Goal: Task Accomplishment & Management: Manage account settings

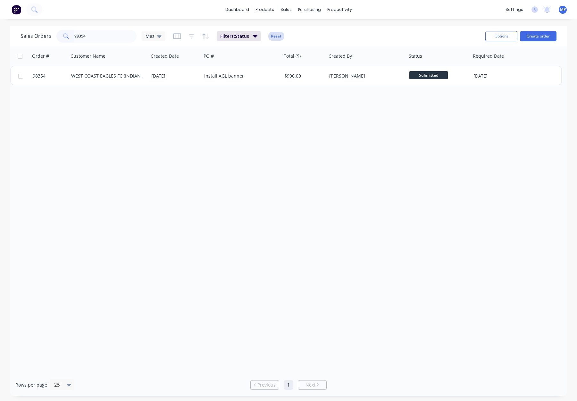
type input "98354"
click at [276, 38] on button "Reset" at bounding box center [276, 36] width 16 height 9
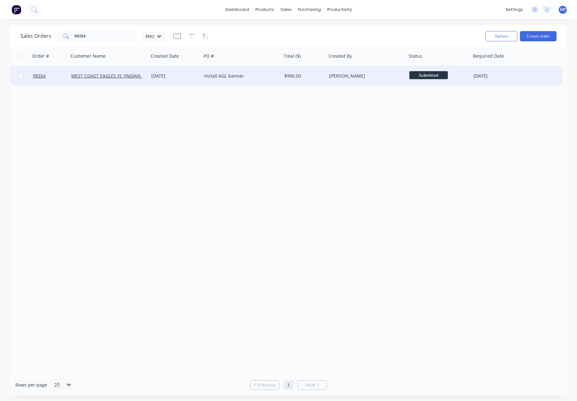
click at [187, 79] on div "[DATE]" at bounding box center [175, 76] width 48 height 6
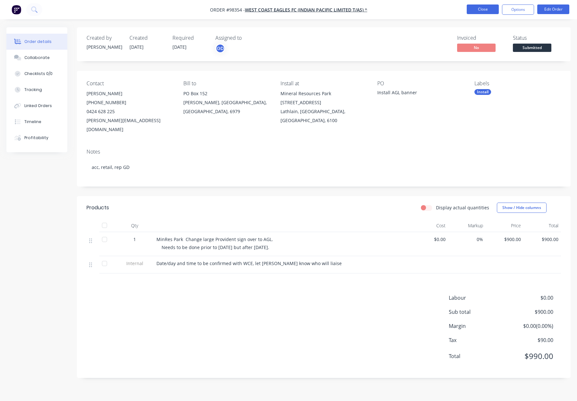
click at [479, 5] on button "Close" at bounding box center [483, 9] width 32 height 10
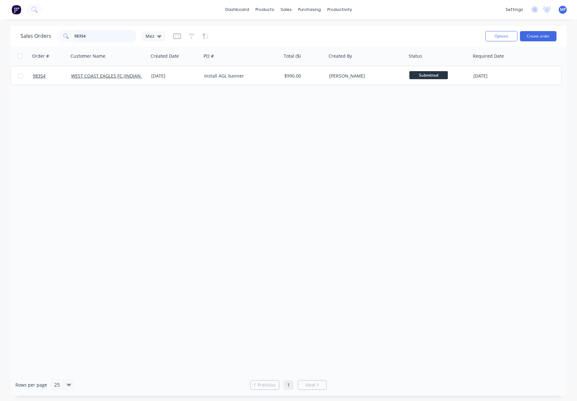
drag, startPoint x: 51, startPoint y: 32, endPoint x: 36, endPoint y: 30, distance: 14.5
click at [34, 30] on div "Sales Orders 98354 Mez" at bounding box center [93, 36] width 145 height 13
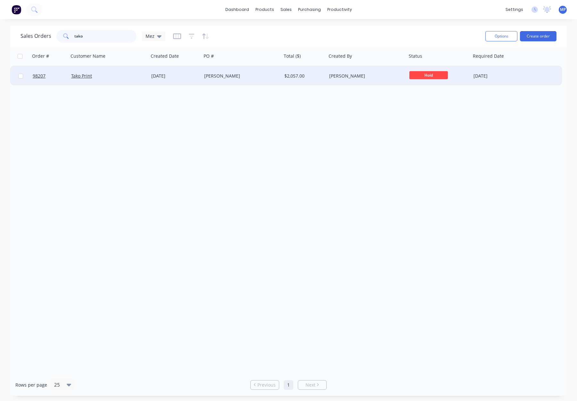
type input "tako"
click at [251, 78] on div "Danielle" at bounding box center [239, 76] width 71 height 6
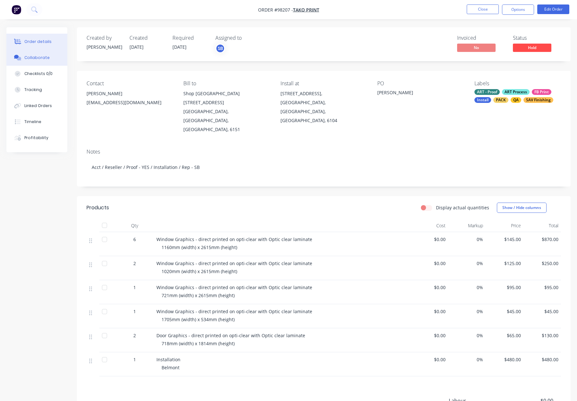
click at [39, 62] on button "Collaborate" at bounding box center [36, 58] width 61 height 16
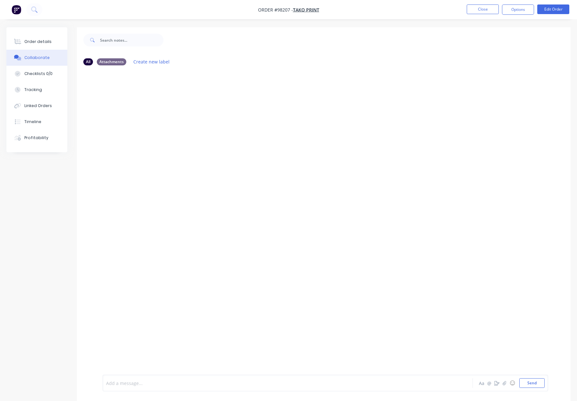
click at [152, 384] on div at bounding box center [270, 383] width 329 height 7
click at [40, 43] on div "Order details" at bounding box center [37, 42] width 27 height 6
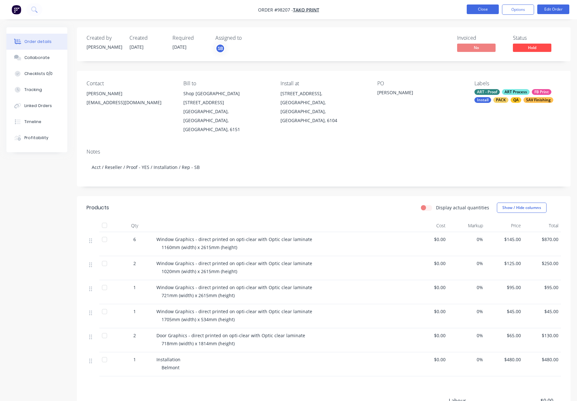
click at [475, 9] on button "Close" at bounding box center [483, 9] width 32 height 10
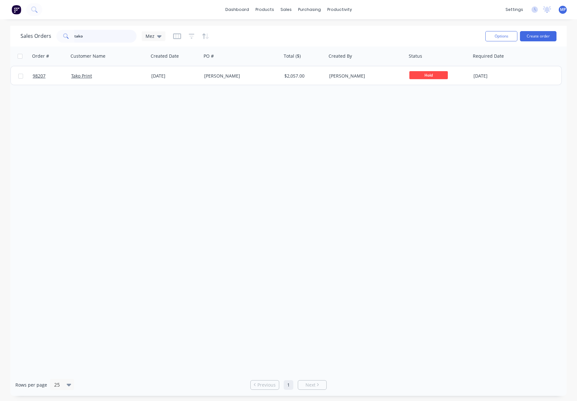
click at [88, 35] on input "tako" at bounding box center [105, 36] width 63 height 13
click at [74, 35] on input "tako" at bounding box center [105, 36] width 63 height 13
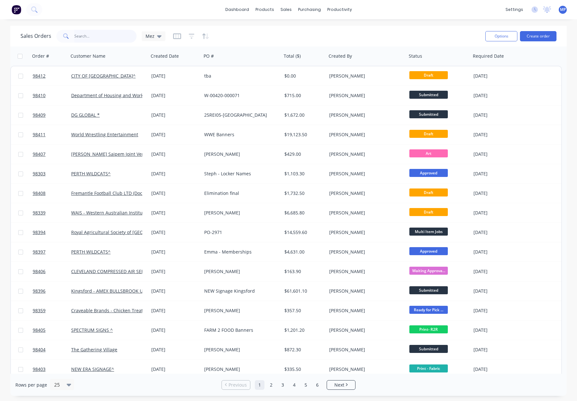
click at [91, 36] on input "text" at bounding box center [105, 36] width 63 height 13
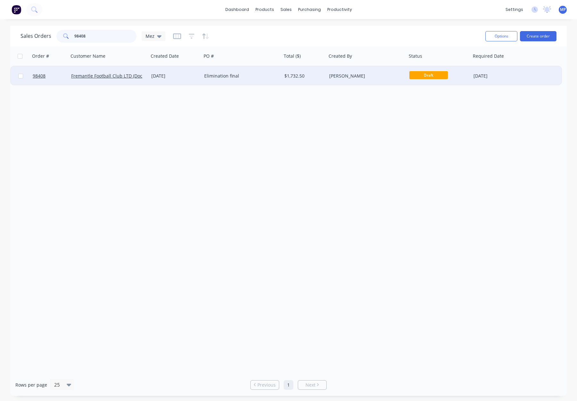
type input "98408"
click at [190, 76] on div "[DATE]" at bounding box center [175, 76] width 48 height 6
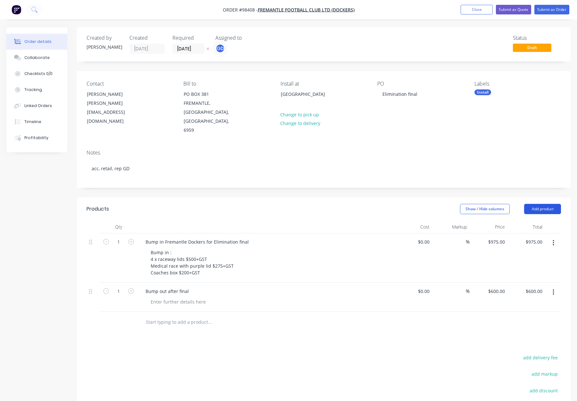
click at [535, 204] on button "Add product" at bounding box center [542, 209] width 37 height 10
click at [529, 298] on div "Notes (Internal)" at bounding box center [530, 302] width 49 height 9
click at [161, 316] on div at bounding box center [163, 320] width 46 height 9
paste div
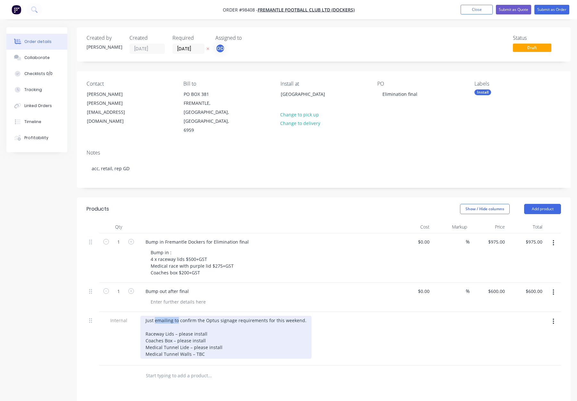
drag, startPoint x: 173, startPoint y: 302, endPoint x: 167, endPoint y: 305, distance: 6.6
click at [156, 316] on div "Just emailing to confirm the Optus signage requirements for this weekend. Racew…" at bounding box center [225, 337] width 171 height 43
drag, startPoint x: 172, startPoint y: 301, endPoint x: 131, endPoint y: 303, distance: 40.7
click at [131, 312] on div "Internal confirm the Optus signage requirements for this weekend. Raceway Lids …" at bounding box center [324, 339] width 475 height 54
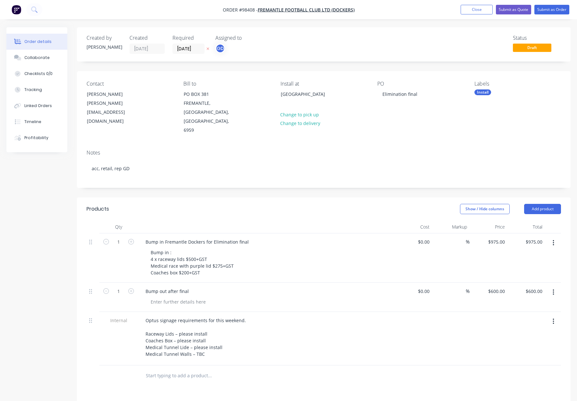
drag, startPoint x: 392, startPoint y: 329, endPoint x: 387, endPoint y: 330, distance: 5.2
click at [392, 329] on div "Optus signage requirements for this weekend. Raceway Lids – please install Coac…" at bounding box center [266, 339] width 256 height 54
drag, startPoint x: 185, startPoint y: 241, endPoint x: 222, endPoint y: 244, distance: 37.3
click at [222, 248] on div "Bump in : 4 x raceway lids $500+GST Medical race with purple lid $275+GST Coach…" at bounding box center [192, 262] width 93 height 29
drag, startPoint x: 213, startPoint y: 248, endPoint x: 253, endPoint y: 248, distance: 40.1
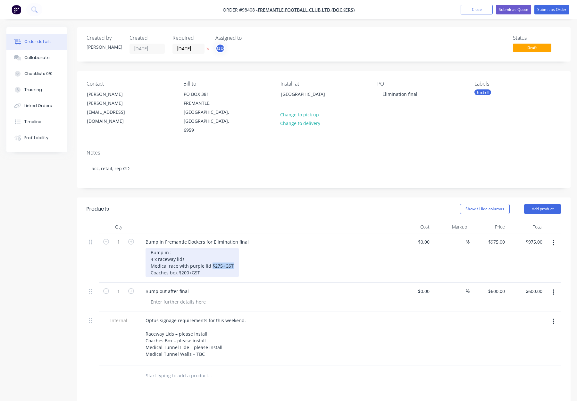
click at [253, 248] on div "Bump in : 4 x raceway lids Medical race with purple lid $275+GST Coaches box $2…" at bounding box center [269, 262] width 246 height 29
drag, startPoint x: 206, startPoint y: 253, endPoint x: 179, endPoint y: 256, distance: 28.0
click at [177, 255] on div "Bump in : 4 x raceway lids Medical race with purple lid Coaches box $200+GST" at bounding box center [181, 262] width 71 height 29
click at [242, 256] on div "Bump in : 4 x raceway lids Medical race with purple lid Coaches box" at bounding box center [269, 262] width 246 height 29
click at [553, 318] on icon "button" at bounding box center [554, 321] width 2 height 7
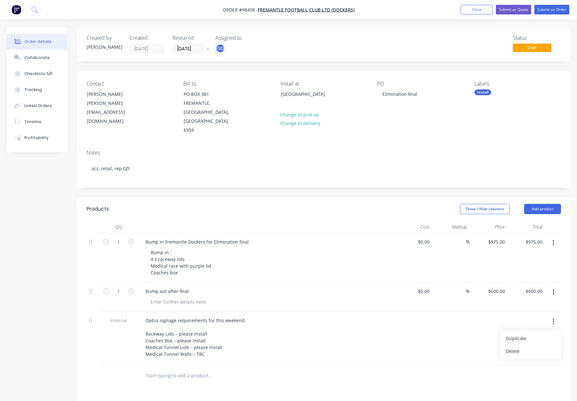
click at [541, 347] on div "Delete" at bounding box center [530, 351] width 49 height 9
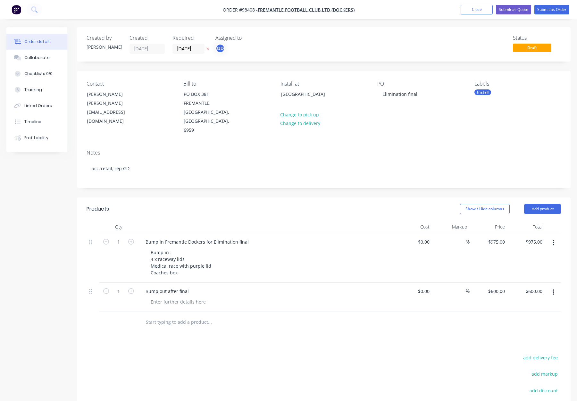
click at [290, 199] on header "Products Show / Hide columns Add product" at bounding box center [324, 209] width 494 height 23
click at [543, 9] on button "Submit as Order" at bounding box center [551, 10] width 35 height 10
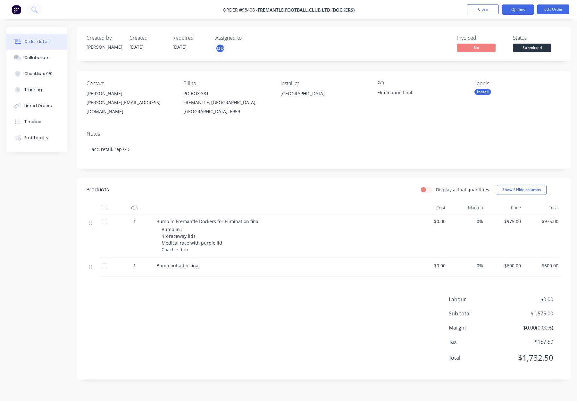
click at [517, 8] on button "Options" at bounding box center [518, 9] width 32 height 10
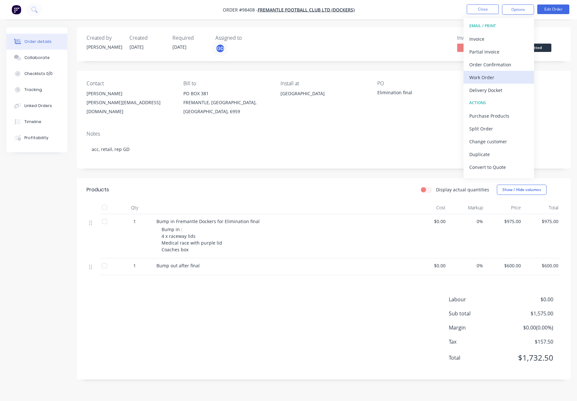
click at [505, 77] on div "Work Order" at bounding box center [498, 77] width 59 height 9
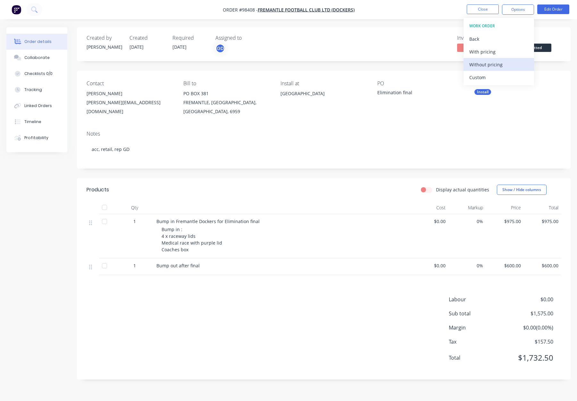
click at [501, 60] on div "Without pricing" at bounding box center [498, 64] width 59 height 9
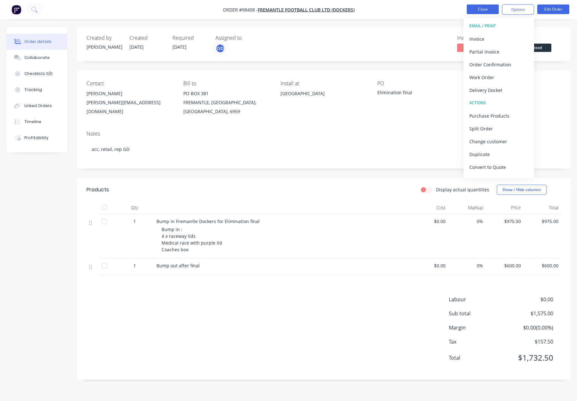
drag, startPoint x: 460, startPoint y: 3, endPoint x: 471, endPoint y: 5, distance: 11.1
click at [462, 3] on nav "Order #98408 - Fremantle Football Club LTD (Dockers) Close Options EMAIL / PRIN…" at bounding box center [288, 9] width 577 height 19
click at [488, 7] on button "Close" at bounding box center [483, 9] width 32 height 10
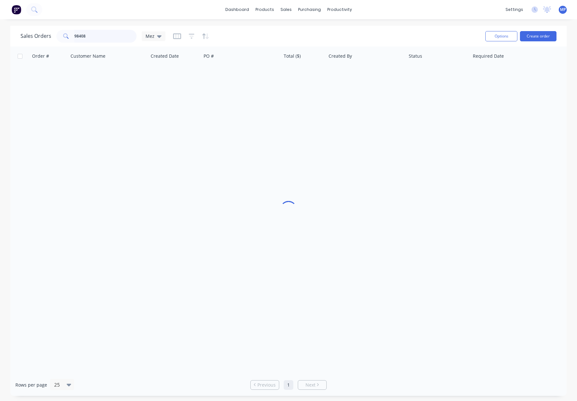
click at [91, 39] on input "98408" at bounding box center [105, 36] width 63 height 13
click at [38, 36] on div "Sales Orders 98408 Mez" at bounding box center [93, 36] width 145 height 13
drag, startPoint x: 103, startPoint y: 37, endPoint x: 58, endPoint y: 34, distance: 45.0
click at [48, 35] on div "Sales Orders 98408 Mez" at bounding box center [93, 36] width 145 height 13
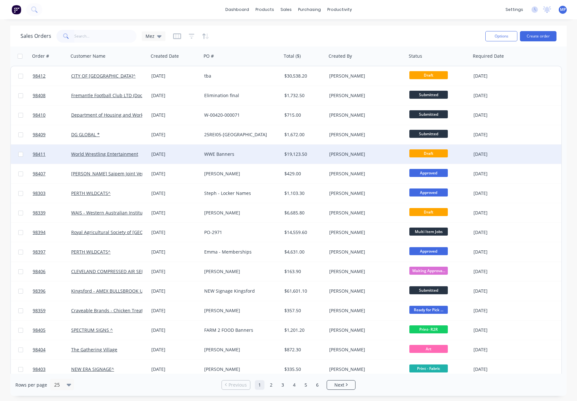
click at [249, 154] on div "WWE Banners" at bounding box center [239, 154] width 71 height 6
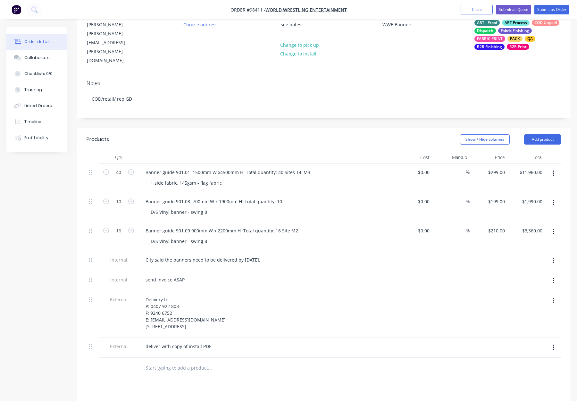
scroll to position [75, 0]
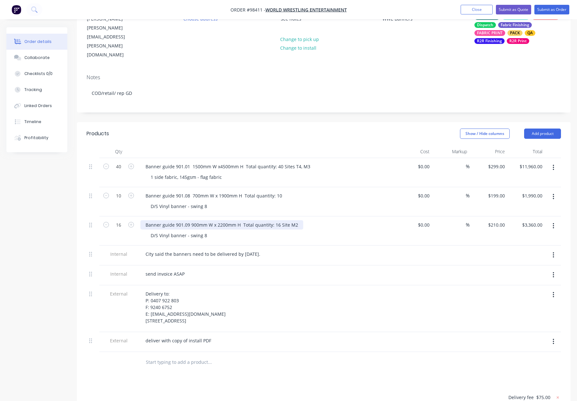
drag, startPoint x: 145, startPoint y: 208, endPoint x: 149, endPoint y: 210, distance: 4.2
click at [146, 220] on div "Banner guide 901.09 900mm W x 2200mm H Total quantity: 16 Site M2" at bounding box center [221, 224] width 163 height 9
drag, startPoint x: 208, startPoint y: 218, endPoint x: 189, endPoint y: 219, distance: 19.3
click at [188, 231] on div "D/S Vinyl banner - swing 8" at bounding box center [179, 235] width 67 height 9
drag, startPoint x: 212, startPoint y: 222, endPoint x: 199, endPoint y: 221, distance: 12.5
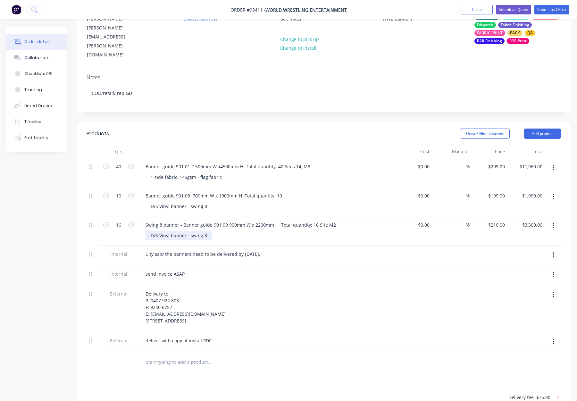
click at [211, 231] on div "D/S Vinyl banner - swing 8" at bounding box center [269, 235] width 246 height 9
drag, startPoint x: 195, startPoint y: 221, endPoint x: 221, endPoint y: 222, distance: 26.6
click at [221, 231] on div "D/S Vinyl banner - swing 8" at bounding box center [269, 235] width 246 height 9
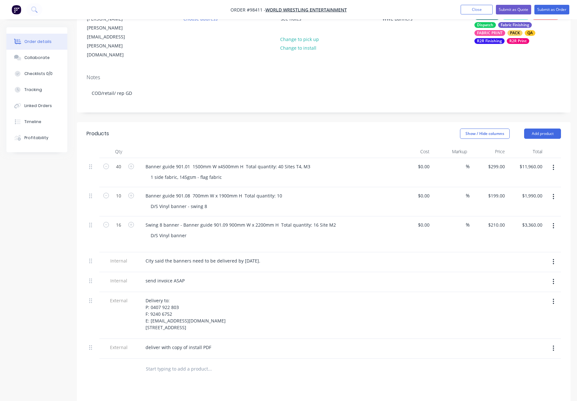
click at [226, 231] on div "D/S Vinyl banner" at bounding box center [269, 239] width 246 height 16
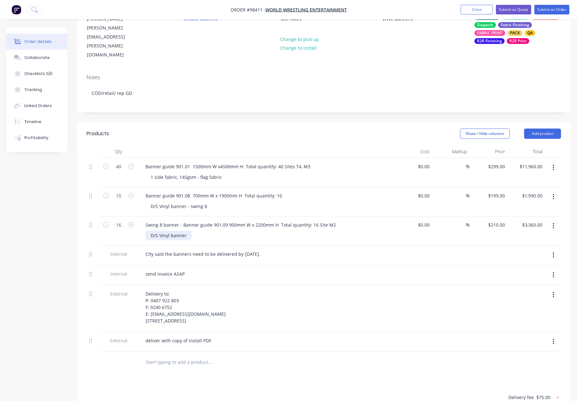
click at [186, 231] on div "D/S Vinyl banner" at bounding box center [169, 235] width 46 height 9
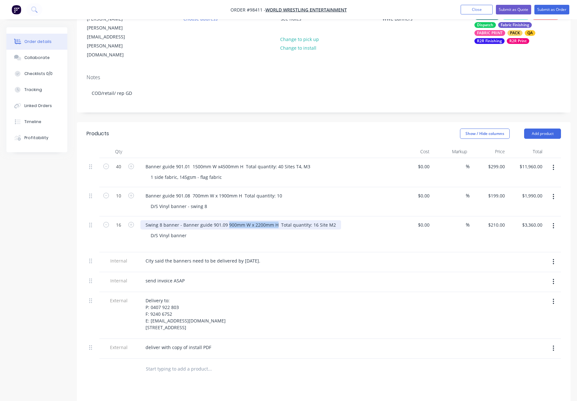
drag, startPoint x: 228, startPoint y: 209, endPoint x: 276, endPoint y: 210, distance: 47.5
click at [276, 220] on div "Swing 8 banner - Banner guide 901.09 900mm W x 2200mm H Total quantity: 16 Site…" at bounding box center [240, 224] width 201 height 9
copy div "900mm W x 2200mm H"
click at [155, 231] on div "D/S Vinyl banner" at bounding box center [169, 239] width 46 height 16
click at [157, 231] on div "D/S Vinyl banner" at bounding box center [169, 239] width 46 height 16
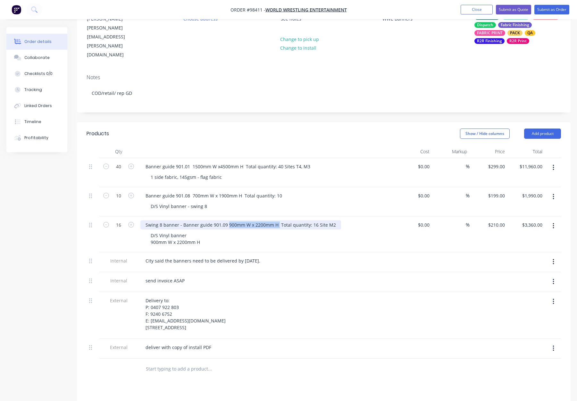
drag, startPoint x: 227, startPoint y: 209, endPoint x: 277, endPoint y: 209, distance: 50.0
click at [277, 220] on div "Swing 8 banner - Banner guide 901.09 900mm W x 2200mm H Total quantity: 16 Site…" at bounding box center [240, 224] width 201 height 9
drag, startPoint x: 314, startPoint y: 209, endPoint x: 226, endPoint y: 210, distance: 87.2
click at [226, 220] on div "Swing 8 banner - Banner guide 901.09 900mm W x 2200mm H Total quantity: 16 Site…" at bounding box center [240, 224] width 201 height 9
click at [290, 231] on div "D/S Vinyl banner 900mm W x 2200mm H" at bounding box center [269, 239] width 246 height 16
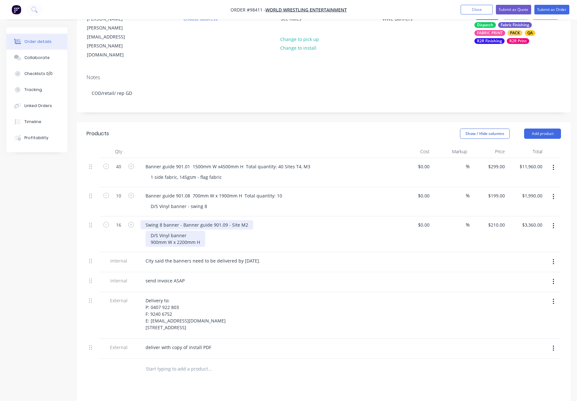
drag, startPoint x: 165, startPoint y: 208, endPoint x: 178, endPoint y: 216, distance: 15.3
click at [165, 220] on div "Swing 8 banner - Banner guide 901.09 - Site M2" at bounding box center [196, 224] width 113 height 9
drag, startPoint x: 200, startPoint y: 209, endPoint x: 203, endPoint y: 213, distance: 4.5
click at [200, 220] on div "Swing 8 Banner - Banner guide 901.09 - Site M2" at bounding box center [196, 224] width 113 height 9
click at [134, 217] on div "16 Swing 8 Banner - Banner Guide 901.09 - Site M2 D/S Vinyl banner 900mm W x 22…" at bounding box center [324, 234] width 475 height 36
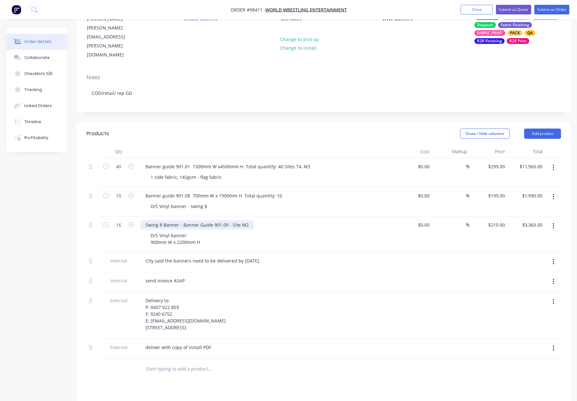
drag, startPoint x: 252, startPoint y: 209, endPoint x: 246, endPoint y: 208, distance: 6.4
click at [251, 220] on div "Swing 8 Banner - Banner Guide 901.09 - Site M2" at bounding box center [265, 224] width 251 height 9
click at [246, 220] on div "Swing 8 Banner - Banner Guide 901.09 - Site M2" at bounding box center [197, 224] width 114 height 9
drag, startPoint x: 189, startPoint y: 219, endPoint x: 150, endPoint y: 219, distance: 39.1
click at [150, 231] on div "D/S Vinyl banner 900mm W x 2200mm H" at bounding box center [176, 239] width 60 height 16
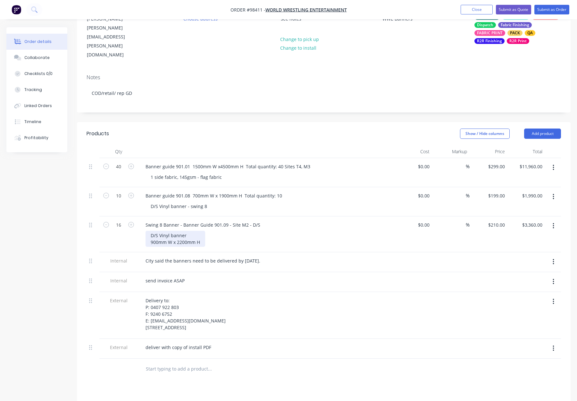
click at [177, 231] on div "D/S Vinyl banner 900mm W x 2200mm H" at bounding box center [176, 239] width 60 height 16
drag, startPoint x: 175, startPoint y: 220, endPoint x: 160, endPoint y: 221, distance: 15.1
click at [160, 231] on div "D/S Vinyl banner 900mm W x 2200mm H" at bounding box center [176, 239] width 60 height 16
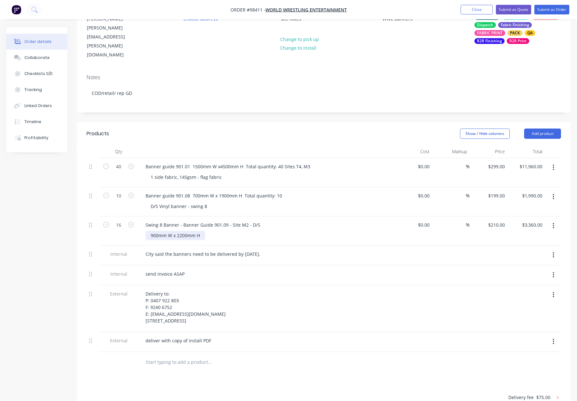
click at [150, 231] on div "900mm W x 2200mm H" at bounding box center [176, 235] width 60 height 9
drag, startPoint x: 260, startPoint y: 215, endPoint x: 284, endPoint y: 216, distance: 23.7
click at [260, 231] on div "900mm W x 2200mm H" at bounding box center [269, 235] width 246 height 9
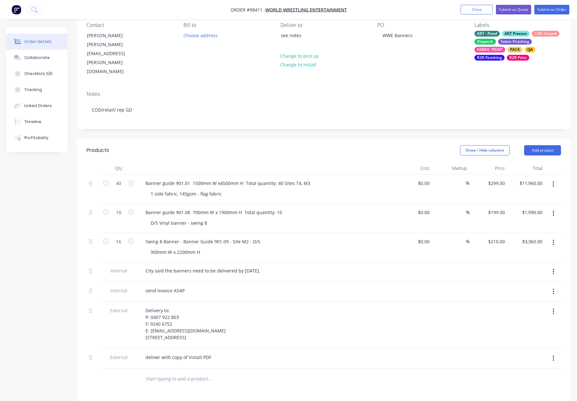
scroll to position [55, 0]
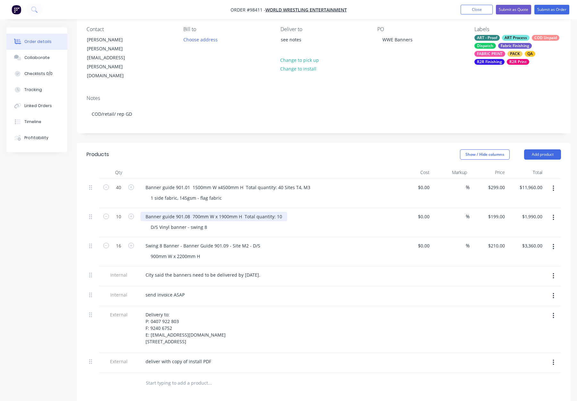
drag, startPoint x: 144, startPoint y: 201, endPoint x: 149, endPoint y: 202, distance: 5.0
click at [144, 212] on div "Banner guide 901.08 700mm W x 1900mm H Total quantity: 10" at bounding box center [213, 216] width 147 height 9
drag, startPoint x: 231, startPoint y: 201, endPoint x: 262, endPoint y: 202, distance: 31.4
click at [262, 212] on div "Swing 8 Banner - Banner guide 901.08 700mm W x 1900mm H Total quantity: 10" at bounding box center [233, 216] width 186 height 9
drag, startPoint x: 277, startPoint y: 201, endPoint x: 230, endPoint y: 199, distance: 47.8
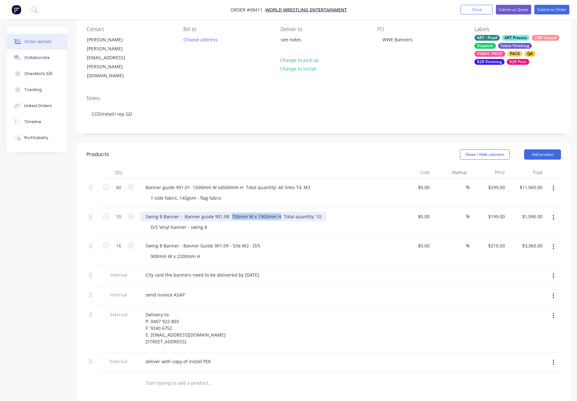
click at [229, 212] on div "Swing 8 Banner - Banner guide 901.08 700mm W x 1900mm H Total quantity: 10" at bounding box center [233, 216] width 186 height 9
copy div "700mm W x 1900mm H"
drag, startPoint x: 150, startPoint y: 211, endPoint x: 175, endPoint y: 215, distance: 24.7
click at [151, 223] on div "D/S Vinyl banner - swing 8" at bounding box center [179, 227] width 67 height 9
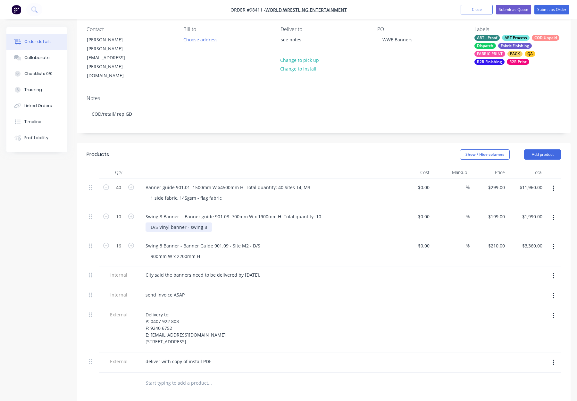
paste div
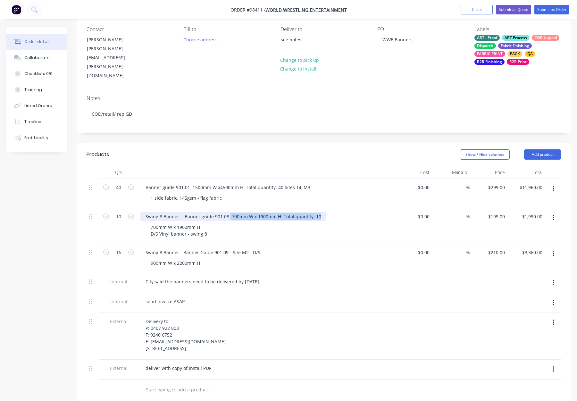
drag, startPoint x: 237, startPoint y: 200, endPoint x: 349, endPoint y: 202, distance: 111.6
click at [349, 212] on div "Swing 8 Banner - Banner guide 901.08 700mm W x 1900mm H Total quantity: 10" at bounding box center [265, 216] width 251 height 9
drag, startPoint x: 189, startPoint y: 218, endPoint x: 127, endPoint y: 217, distance: 62.5
click at [127, 217] on div "10 Swing 8 Banner - Banner guide 901.08 - D/S 700mm W x 1900mm H D/S Vinyl bann…" at bounding box center [324, 226] width 475 height 36
click at [154, 223] on div "700mm W x 1900mm H D/S Vinyl banner - swing 8" at bounding box center [179, 231] width 67 height 16
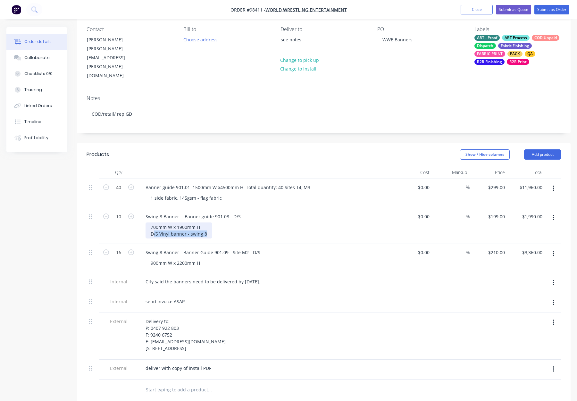
drag, startPoint x: 155, startPoint y: 220, endPoint x: 213, endPoint y: 222, distance: 57.4
click at [212, 223] on div "700mm W x 1900mm H D/S Vinyl banner - swing 8" at bounding box center [269, 231] width 246 height 16
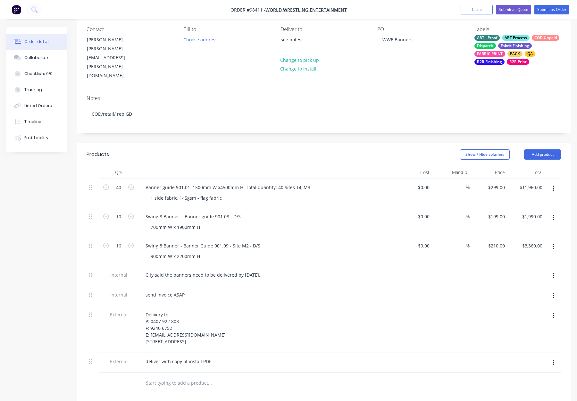
click at [238, 223] on div "700mm W x 1900mm H" at bounding box center [269, 227] width 246 height 9
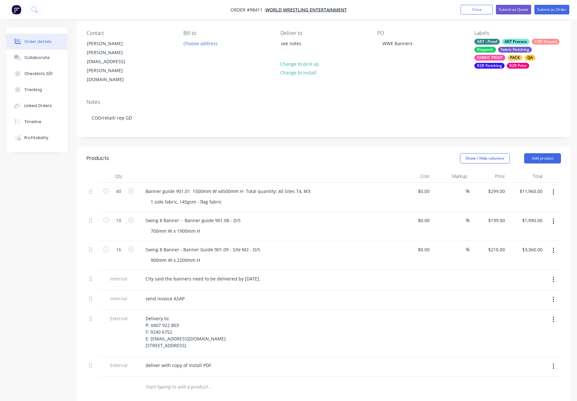
scroll to position [50, 0]
drag, startPoint x: 145, startPoint y: 176, endPoint x: 178, endPoint y: 187, distance: 35.4
click at [145, 187] on div "Banner guide 901.01 1500mm W x4500mm H Total quantity: 40 Sites T4, M3" at bounding box center [227, 191] width 175 height 9
drag, startPoint x: 178, startPoint y: 175, endPoint x: 193, endPoint y: 181, distance: 15.5
click at [180, 187] on div "Fabric Banner - 145gsm - Banner guide 901.01 1500mm W x4500mm H Total quantity:…" at bounding box center [255, 191] width 230 height 9
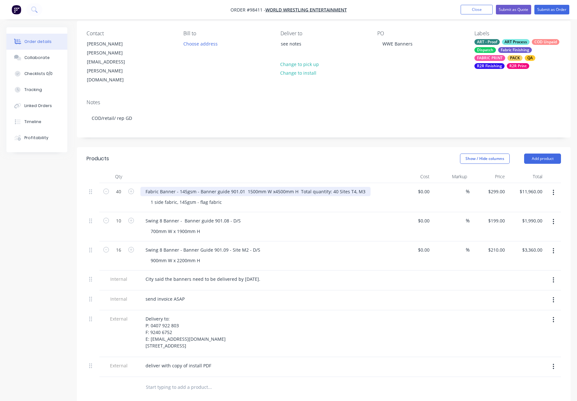
drag, startPoint x: 180, startPoint y: 175, endPoint x: 185, endPoint y: 179, distance: 6.9
click at [179, 187] on div "Fabric Banner - 145gsm - Banner guide 901.01 1500mm W x4500mm H Total quantity:…" at bounding box center [255, 191] width 230 height 9
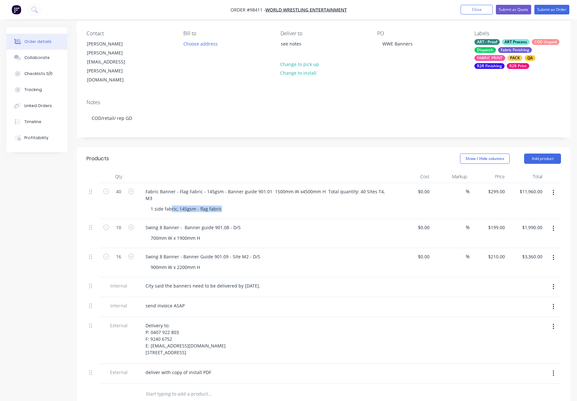
drag, startPoint x: 221, startPoint y: 187, endPoint x: 145, endPoint y: 186, distance: 76.3
click at [144, 186] on div "Fabric Banner - Flag Fabric - 145gsm - Banner guide 901.01 1500mm W x4500mm H T…" at bounding box center [266, 201] width 256 height 36
click at [208, 204] on div "1 side fabric, 145gsm - flag fabric" at bounding box center [186, 208] width 81 height 9
drag, startPoint x: 155, startPoint y: 186, endPoint x: 245, endPoint y: 187, distance: 90.1
click at [247, 204] on div "1 side fabric, 145gsm - flag fabric" at bounding box center [269, 208] width 246 height 9
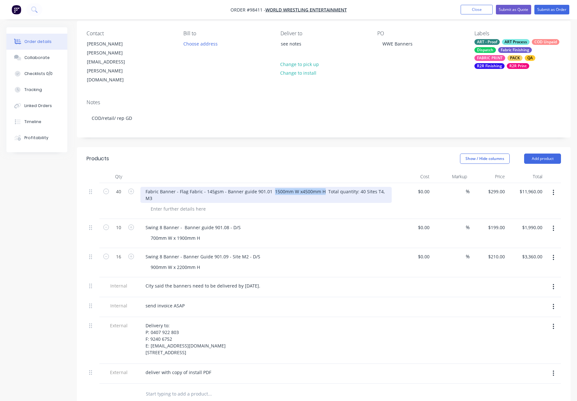
drag, startPoint x: 272, startPoint y: 176, endPoint x: 320, endPoint y: 176, distance: 48.4
click at [320, 187] on div "Fabric Banner - Flag Fabric - 145gsm - Banner guide 901.01 1500mm W x4500mm H T…" at bounding box center [265, 195] width 251 height 16
copy div "1500mm W x4500mm H"
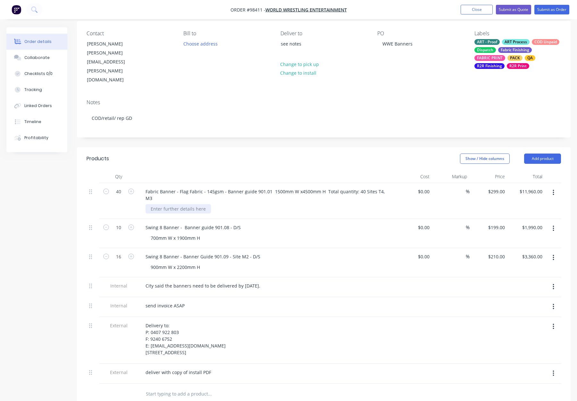
click at [180, 204] on div at bounding box center [178, 208] width 65 height 9
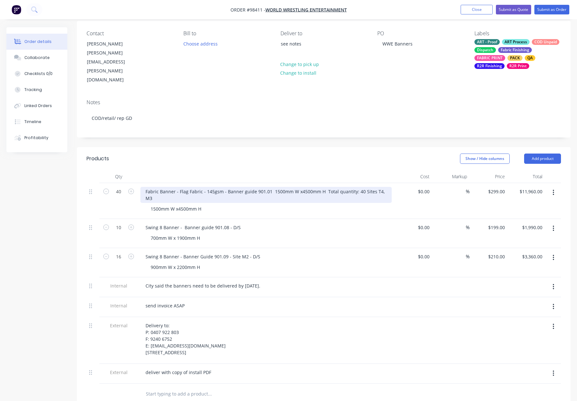
drag, startPoint x: 274, startPoint y: 176, endPoint x: 347, endPoint y: 176, distance: 73.4
click at [346, 187] on div "Fabric Banner - Flag Fabric - 145gsm - Banner guide 901.01 1500mm W x4500mm H T…" at bounding box center [265, 195] width 251 height 16
drag, startPoint x: 358, startPoint y: 176, endPoint x: 269, endPoint y: 176, distance: 89.5
click at [269, 187] on div "Fabric Banner - Flag Fabric - 145gsm - Banner guide 901.01 1500mm W x4500mm H T…" at bounding box center [265, 195] width 251 height 16
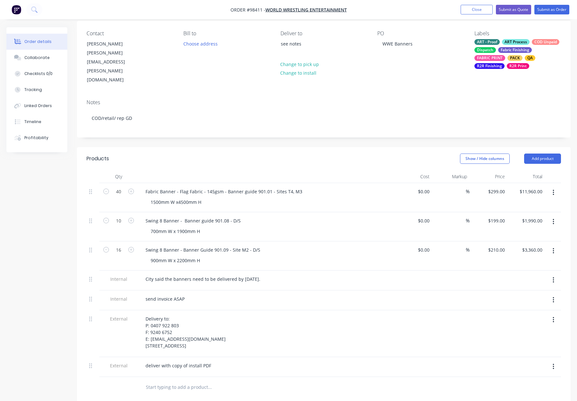
click at [286, 154] on div "Show / Hide columns Add product" at bounding box center [375, 159] width 374 height 10
click at [239, 216] on div "Swing 8 Banner - Banner guide 901.08 - D/S" at bounding box center [192, 220] width 105 height 9
click at [228, 216] on div "Swing 8 Banner - Banner guide 901.08 - D/S" at bounding box center [192, 220] width 105 height 9
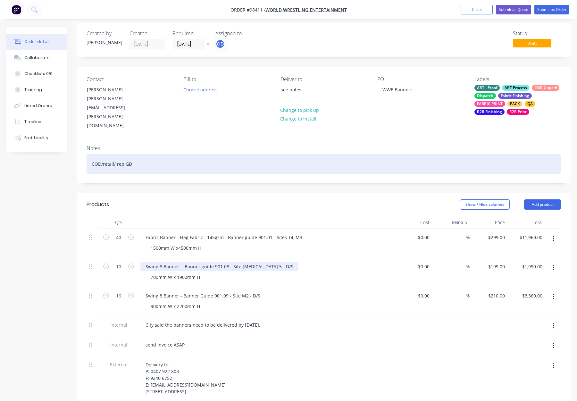
scroll to position [2, 0]
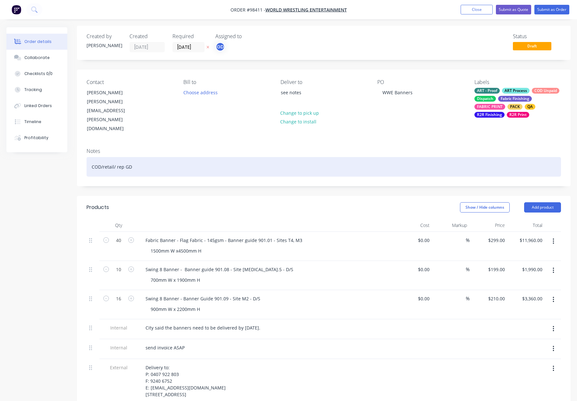
click at [199, 157] on div "COD/retail/ rep GD" at bounding box center [324, 167] width 475 height 20
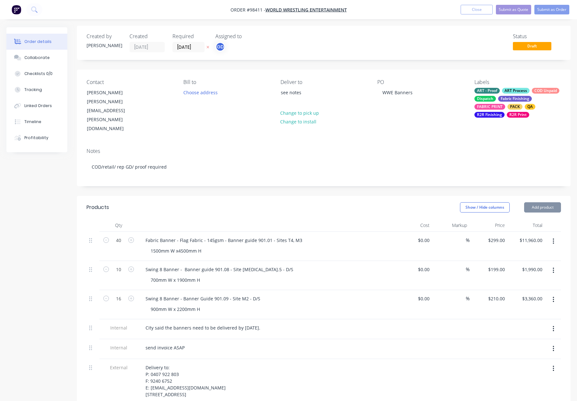
click at [507, 100] on div "Fabric Finishing" at bounding box center [515, 99] width 34 height 6
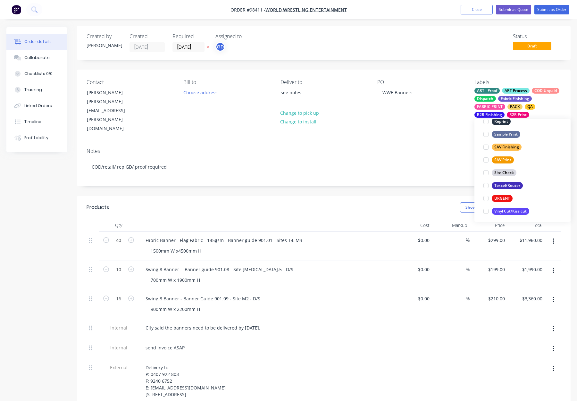
scroll to position [308, 0]
click at [415, 143] on div "Notes COD/retail/ rep GD/ proof required" at bounding box center [324, 164] width 494 height 43
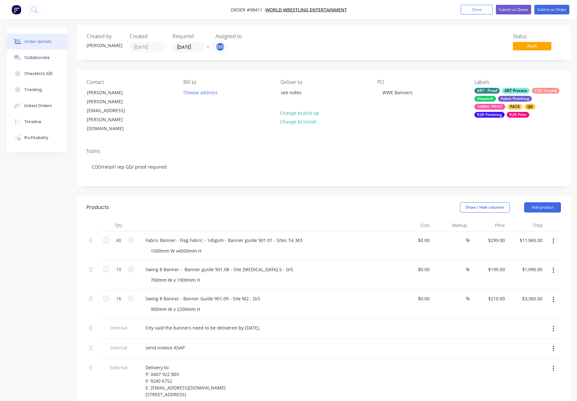
scroll to position [0, 0]
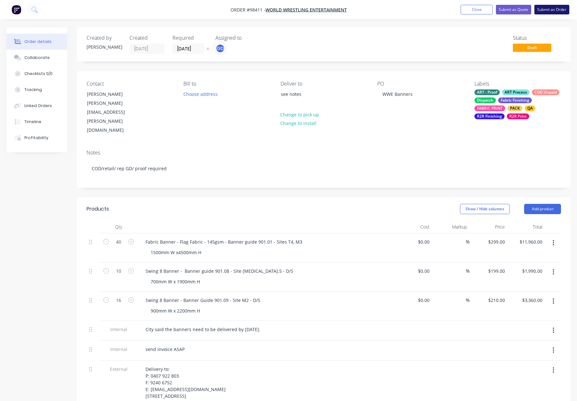
click at [549, 11] on button "Submit as Order" at bounding box center [551, 10] width 35 height 10
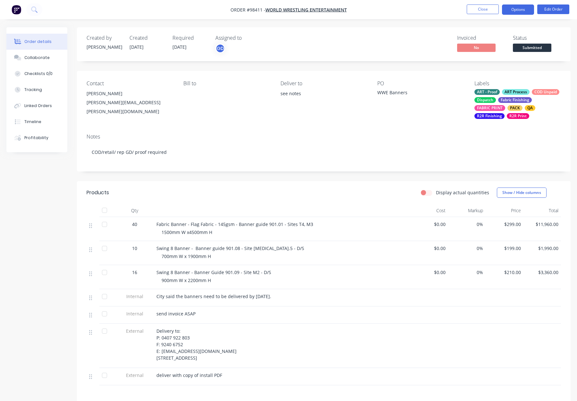
click at [518, 9] on button "Options" at bounding box center [518, 9] width 32 height 10
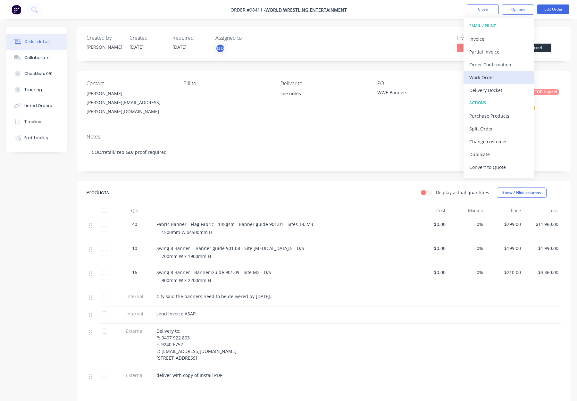
click at [501, 76] on div "Work Order" at bounding box center [498, 77] width 59 height 9
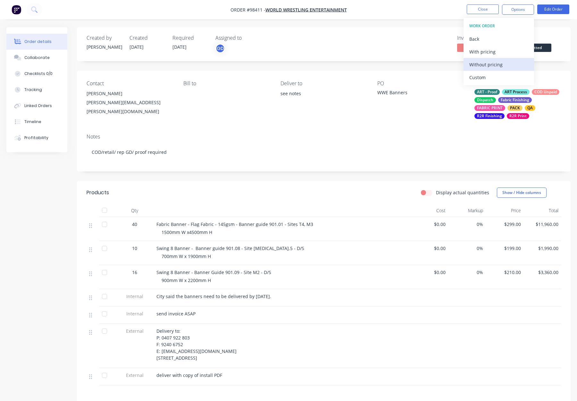
click at [502, 67] on div "Without pricing" at bounding box center [498, 64] width 59 height 9
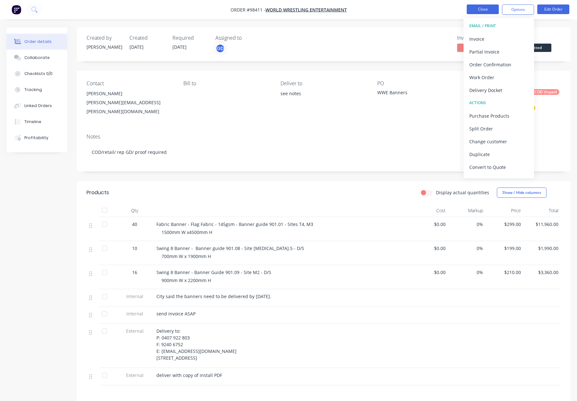
click at [485, 9] on button "Close" at bounding box center [483, 9] width 32 height 10
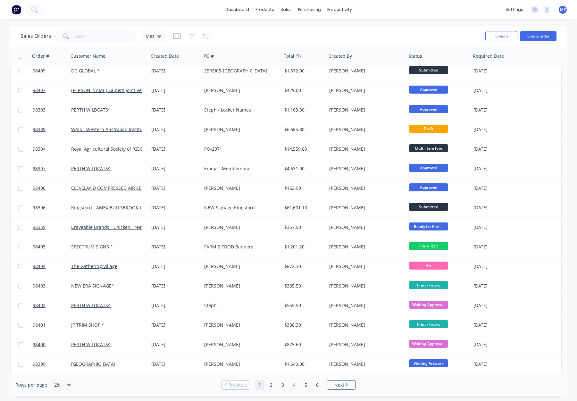
scroll to position [93, 0]
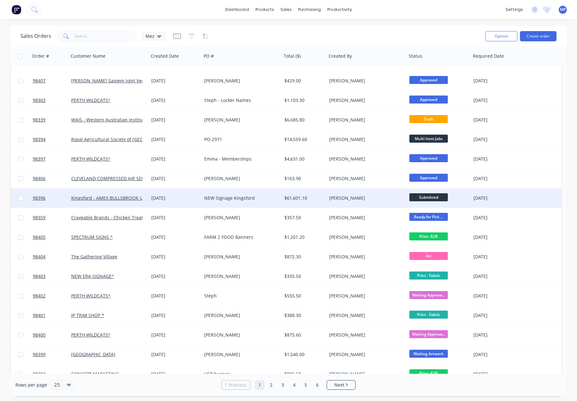
click at [191, 199] on div "[DATE]" at bounding box center [175, 198] width 48 height 6
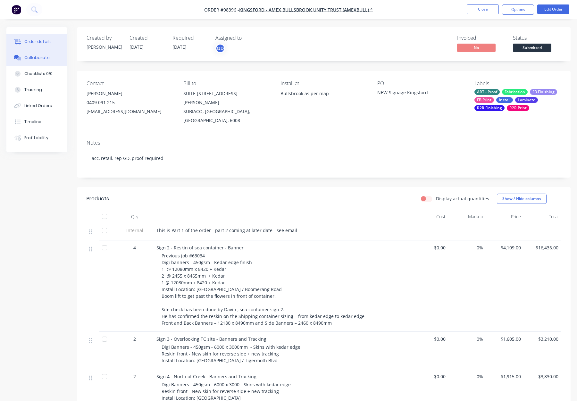
click at [41, 58] on div "Collaborate" at bounding box center [36, 58] width 25 height 6
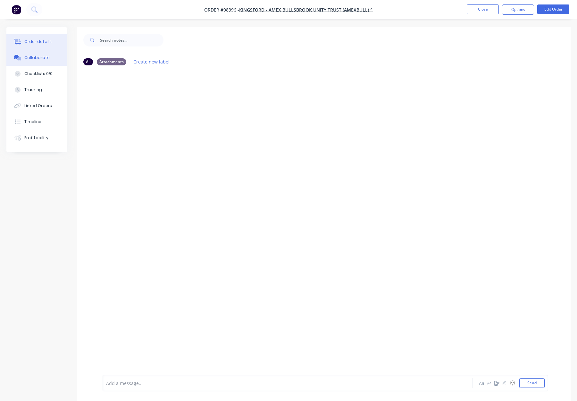
click at [45, 39] on div "Order details" at bounding box center [37, 42] width 27 height 6
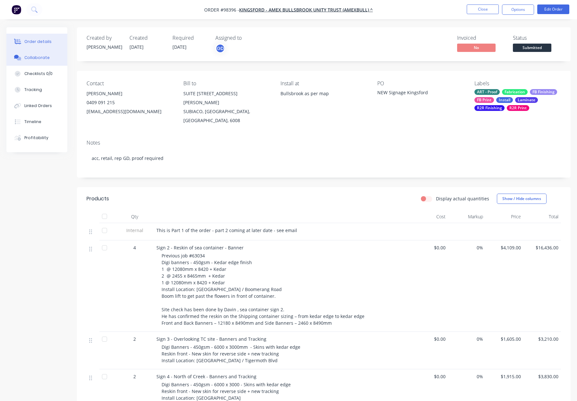
click at [43, 55] on div "Collaborate" at bounding box center [36, 58] width 25 height 6
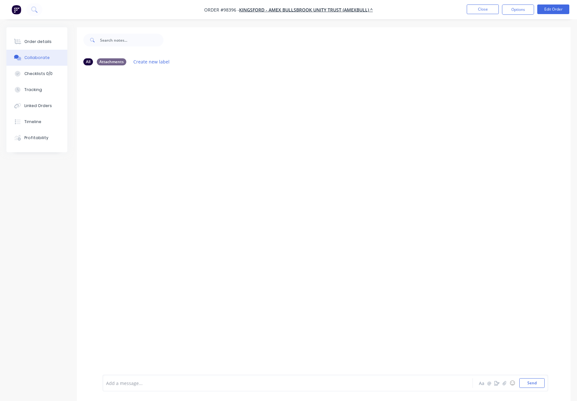
click at [124, 384] on div at bounding box center [270, 383] width 329 height 7
drag, startPoint x: 47, startPoint y: 38, endPoint x: 52, endPoint y: 39, distance: 4.6
click at [47, 38] on button "Order details" at bounding box center [36, 42] width 61 height 16
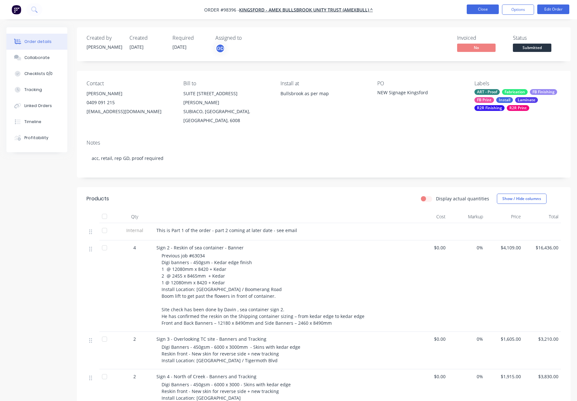
click at [484, 12] on button "Close" at bounding box center [483, 9] width 32 height 10
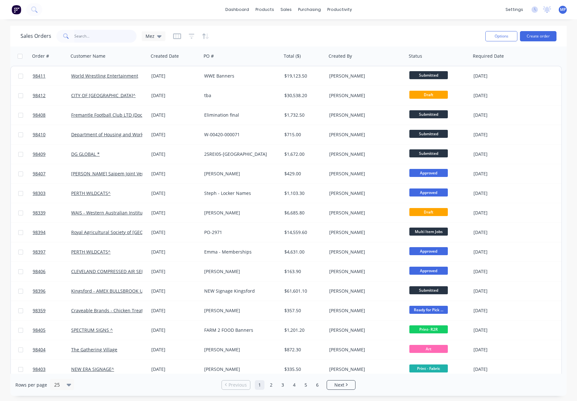
click at [83, 32] on input "text" at bounding box center [105, 36] width 63 height 13
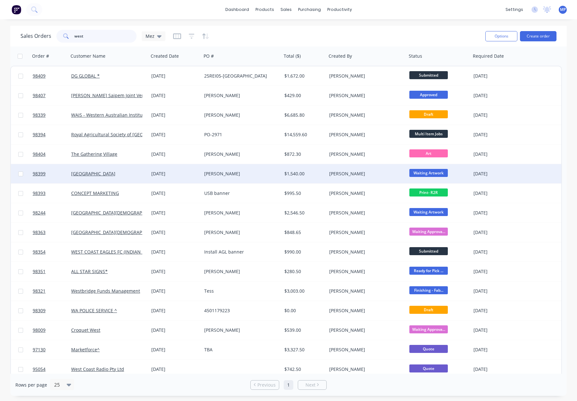
type input "west"
click at [139, 173] on div "[GEOGRAPHIC_DATA]" at bounding box center [106, 174] width 71 height 6
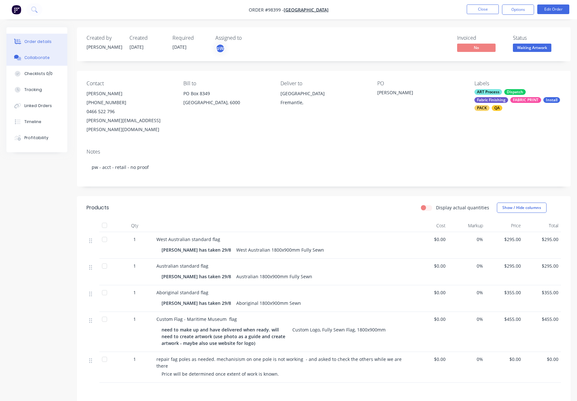
click at [28, 54] on button "Collaborate" at bounding box center [36, 58] width 61 height 16
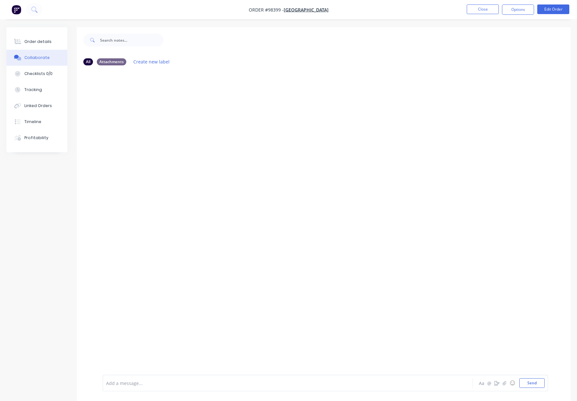
click at [153, 383] on div at bounding box center [270, 383] width 329 height 7
click at [40, 37] on button "Order details" at bounding box center [36, 42] width 61 height 16
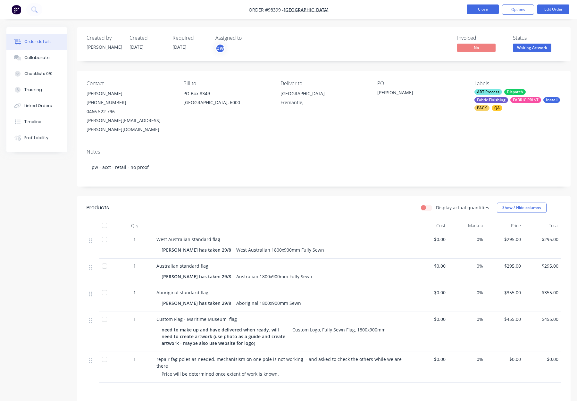
click at [479, 10] on button "Close" at bounding box center [483, 9] width 32 height 10
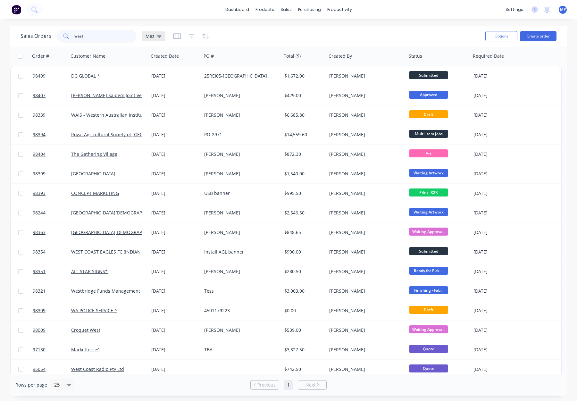
drag, startPoint x: 97, startPoint y: 36, endPoint x: 144, endPoint y: 35, distance: 47.5
click at [49, 34] on div "Sales Orders west Mez" at bounding box center [93, 36] width 145 height 13
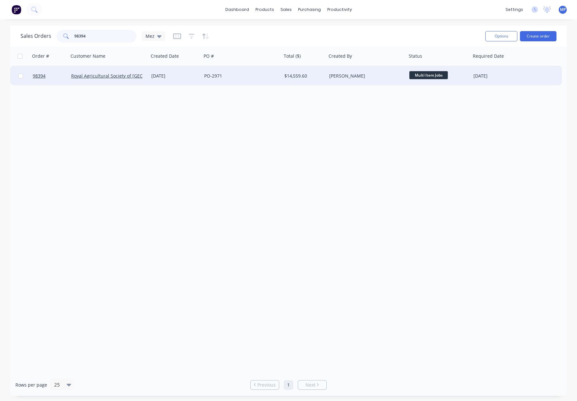
type input "98394"
click at [229, 73] on div "PO-2971" at bounding box center [239, 76] width 71 height 6
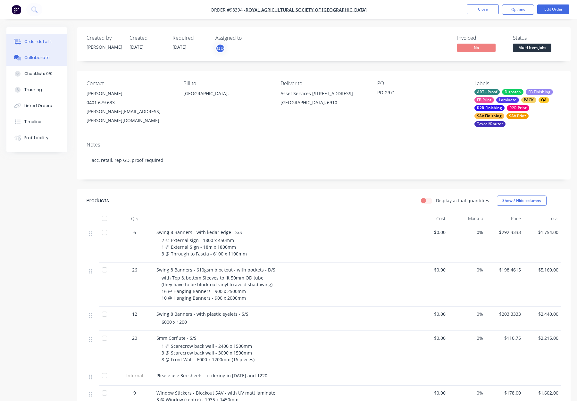
click at [57, 55] on button "Collaborate" at bounding box center [36, 58] width 61 height 16
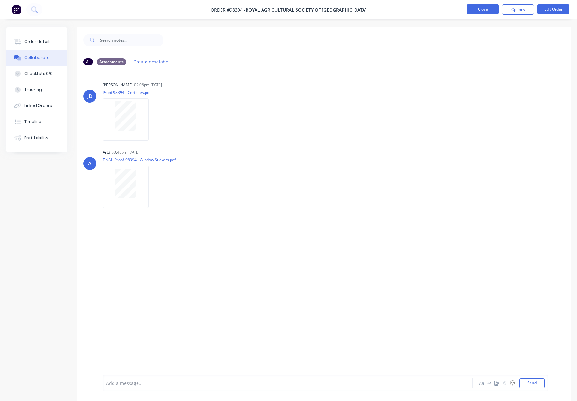
click at [487, 10] on button "Close" at bounding box center [483, 9] width 32 height 10
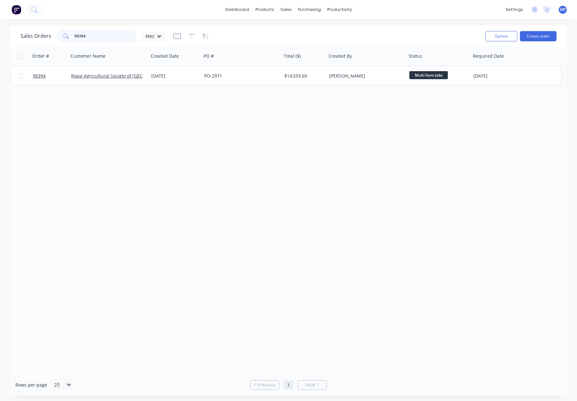
drag, startPoint x: 73, startPoint y: 35, endPoint x: 64, endPoint y: 35, distance: 9.0
click at [48, 35] on div "[DEMOGRAPHIC_DATA] Orders 98394 Mez" at bounding box center [93, 36] width 145 height 13
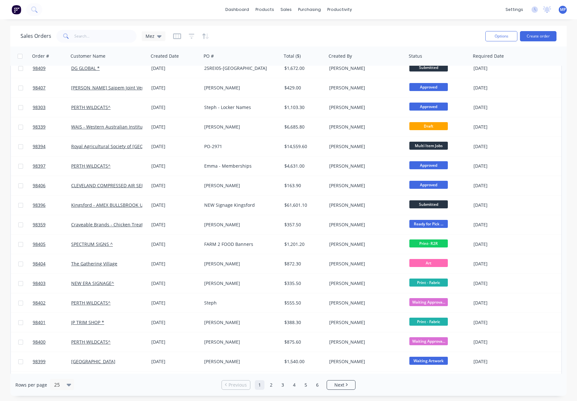
scroll to position [94, 0]
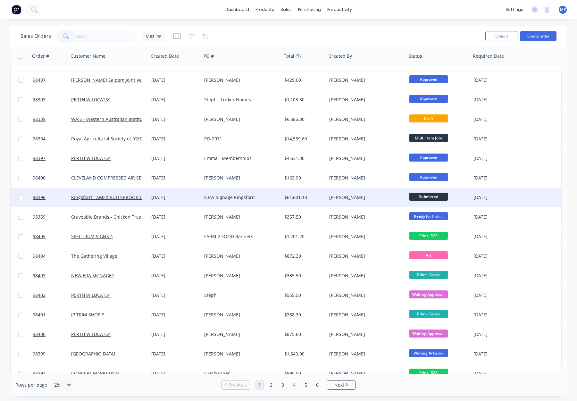
click at [267, 195] on div "NEW Signage Kingsford" at bounding box center [239, 197] width 71 height 6
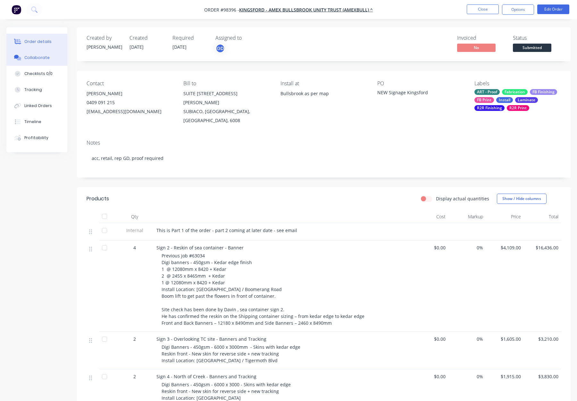
click at [35, 60] on div "Collaborate" at bounding box center [36, 58] width 25 height 6
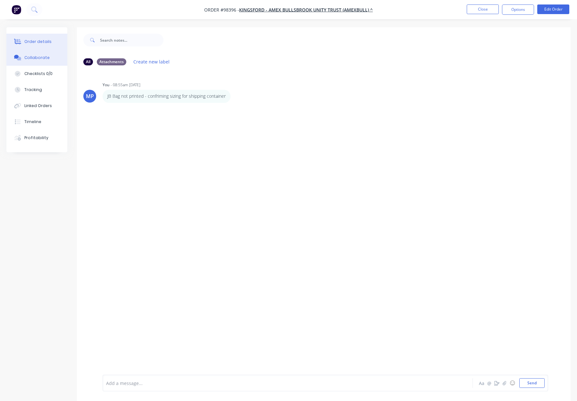
click at [29, 45] on button "Order details" at bounding box center [36, 42] width 61 height 16
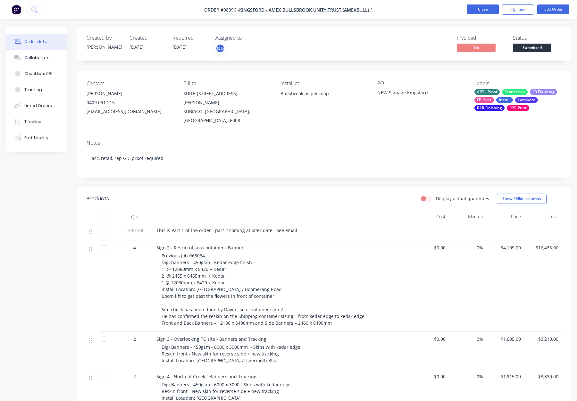
click at [482, 11] on button "Close" at bounding box center [483, 9] width 32 height 10
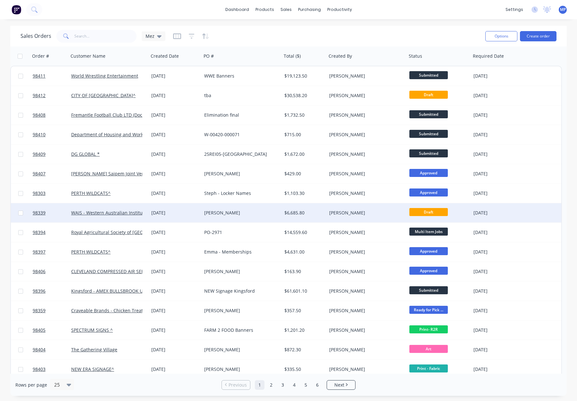
click at [375, 213] on div "[PERSON_NAME]" at bounding box center [364, 213] width 71 height 6
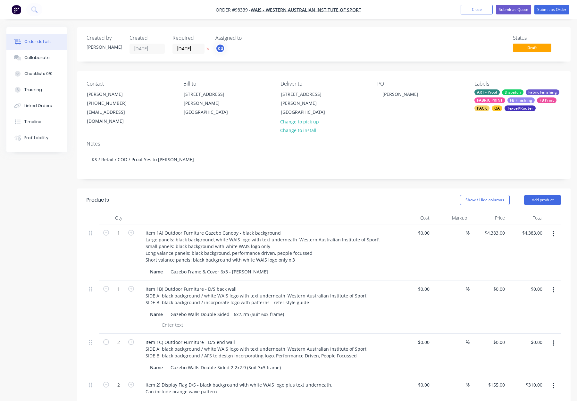
click at [515, 105] on div "ART - Proof Dispatch Fabric Finishing FABRIC PRINT FB Finishing FB Print PACK Q…" at bounding box center [518, 100] width 87 height 22
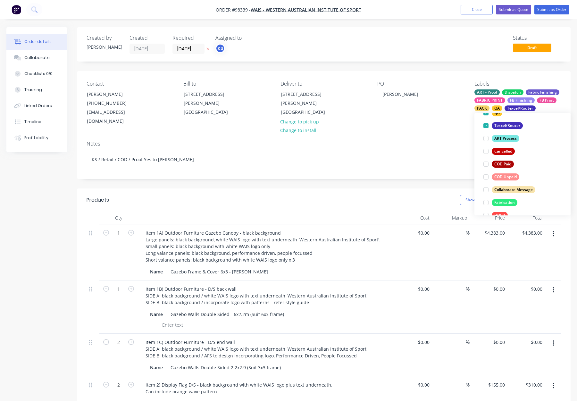
scroll to position [145, 0]
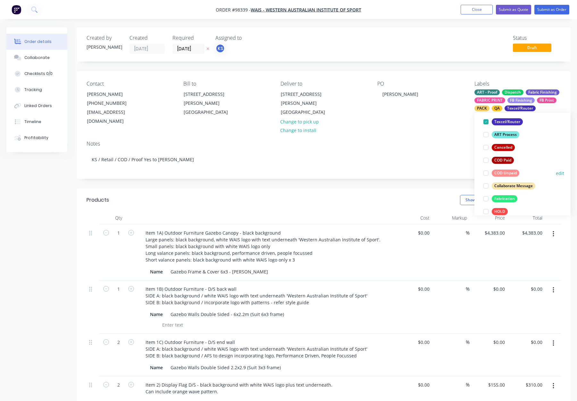
click at [501, 173] on div "COD Unpaid" at bounding box center [506, 173] width 28 height 7
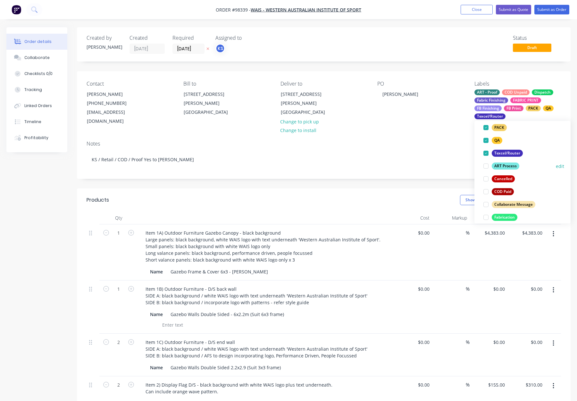
click at [504, 167] on div "ART Process" at bounding box center [506, 166] width 28 height 7
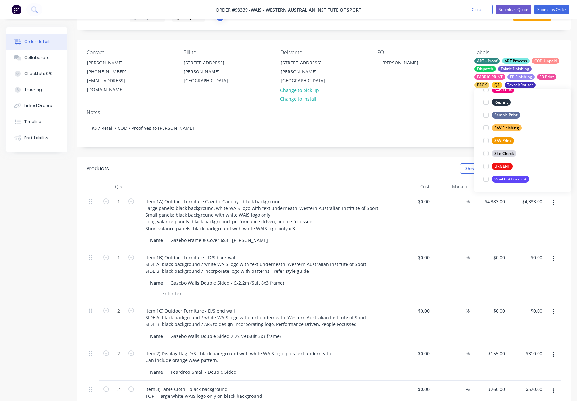
scroll to position [33, 0]
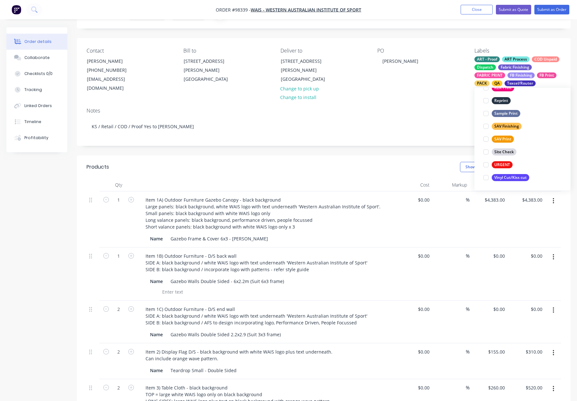
click at [428, 103] on div "Notes KS / Retail / COD / Proof Yes to [PERSON_NAME]" at bounding box center [324, 124] width 494 height 43
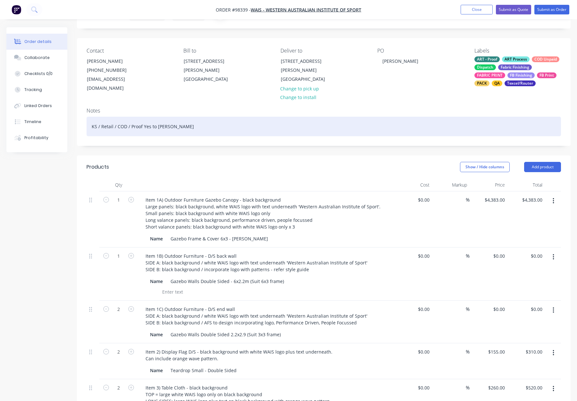
scroll to position [0, 0]
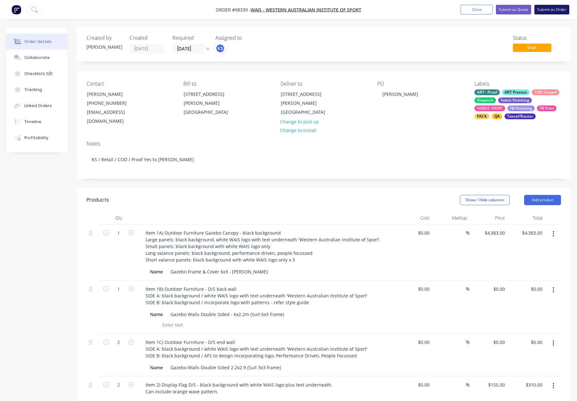
click at [545, 9] on button "Submit as Order" at bounding box center [551, 10] width 35 height 10
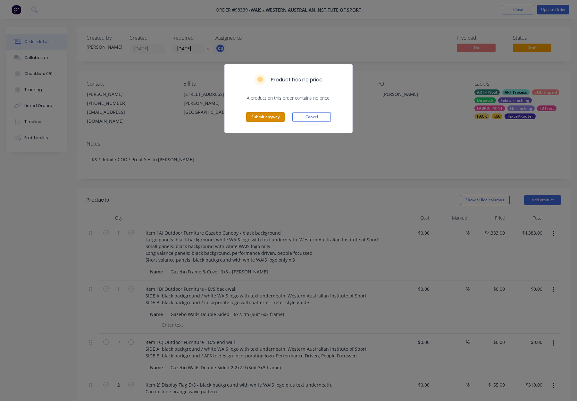
drag, startPoint x: 269, startPoint y: 115, endPoint x: 370, endPoint y: 81, distance: 106.6
click at [270, 115] on button "Submit anyway" at bounding box center [265, 117] width 38 height 10
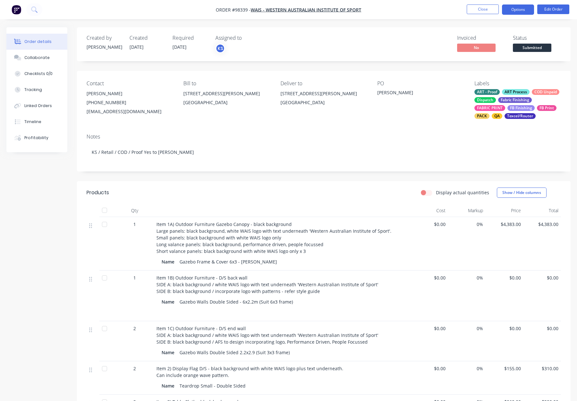
click at [515, 8] on button "Options" at bounding box center [518, 9] width 32 height 10
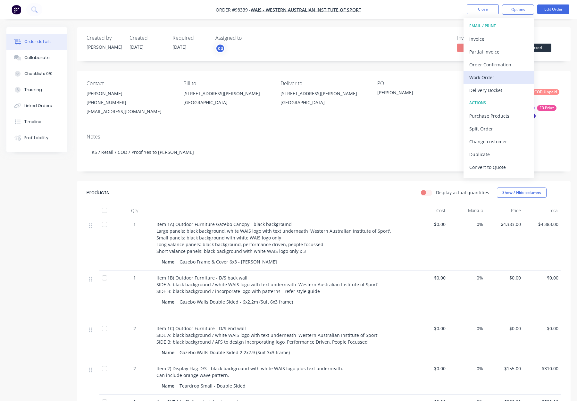
click at [502, 80] on div "Work Order" at bounding box center [498, 77] width 59 height 9
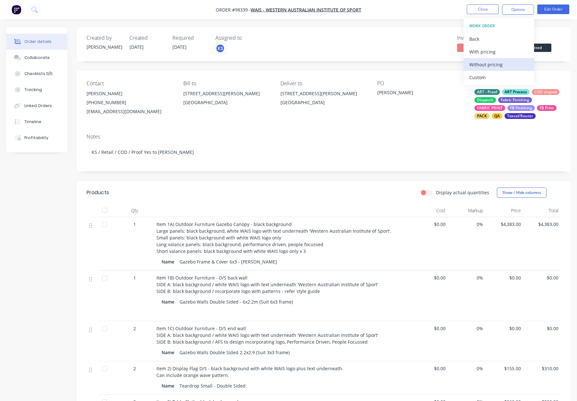
click at [502, 65] on div "Without pricing" at bounding box center [498, 64] width 59 height 9
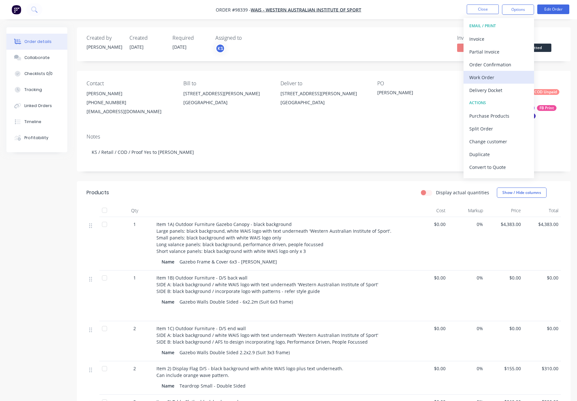
click at [492, 78] on div "Work Order" at bounding box center [498, 77] width 59 height 9
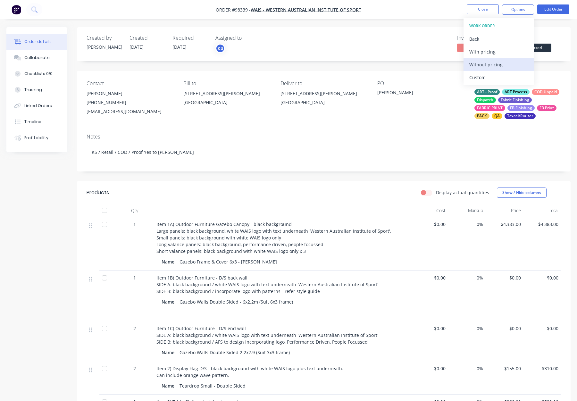
click at [492, 74] on div "Custom" at bounding box center [498, 77] width 59 height 9
click at [496, 63] on div "Without pricing" at bounding box center [498, 64] width 59 height 9
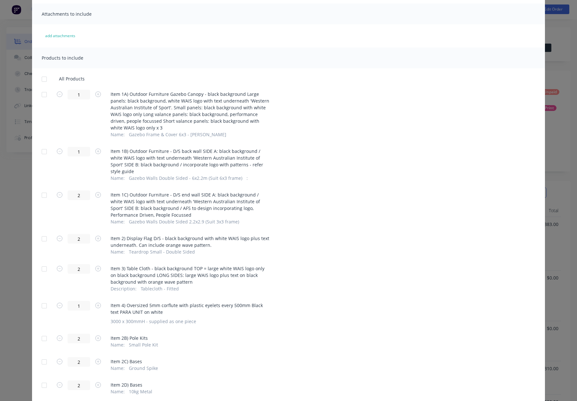
scroll to position [43, 0]
click at [45, 94] on div at bounding box center [44, 94] width 13 height 13
drag, startPoint x: 45, startPoint y: 151, endPoint x: 55, endPoint y: 150, distance: 10.6
click at [45, 151] on div at bounding box center [44, 151] width 13 height 13
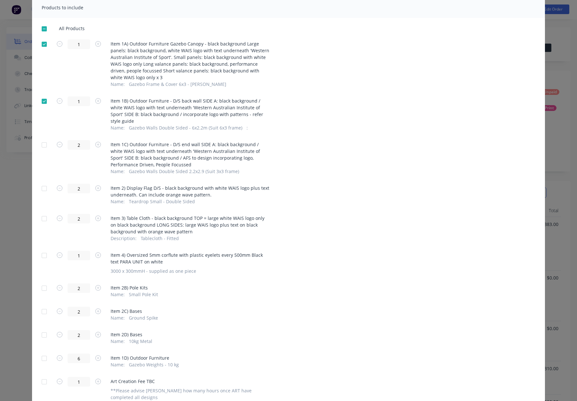
scroll to position [94, 0]
drag, startPoint x: 44, startPoint y: 137, endPoint x: 49, endPoint y: 138, distance: 4.8
click at [44, 138] on div at bounding box center [44, 144] width 13 height 13
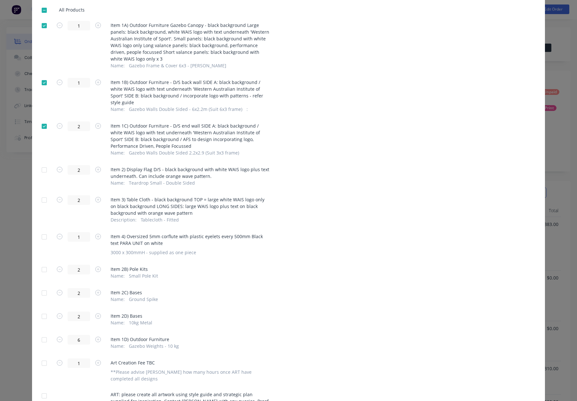
scroll to position [121, 0]
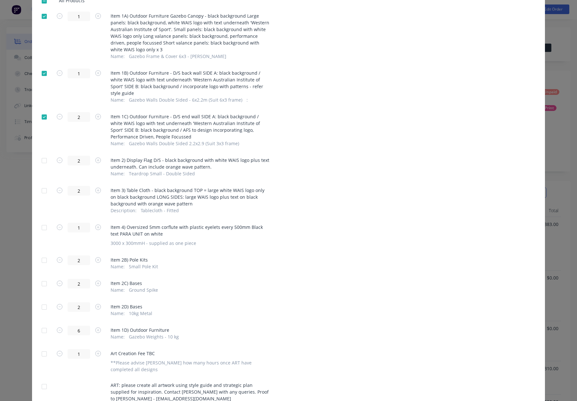
drag, startPoint x: 45, startPoint y: 156, endPoint x: 46, endPoint y: 164, distance: 8.4
click at [45, 156] on div at bounding box center [44, 160] width 13 height 13
drag, startPoint x: 45, startPoint y: 184, endPoint x: 72, endPoint y: 184, distance: 26.9
click at [45, 184] on div at bounding box center [44, 190] width 13 height 13
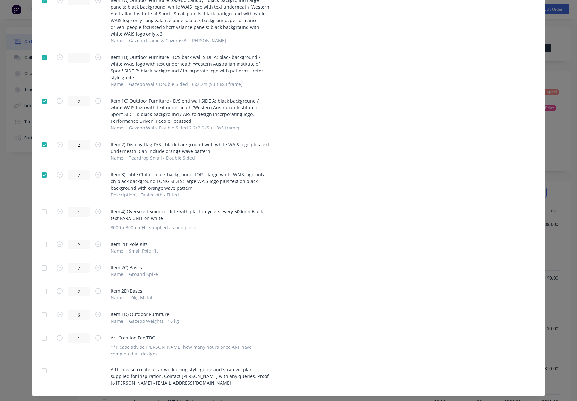
drag, startPoint x: 42, startPoint y: 237, endPoint x: 45, endPoint y: 248, distance: 11.0
click at [42, 238] on div at bounding box center [44, 244] width 13 height 13
click at [44, 262] on div at bounding box center [44, 268] width 13 height 13
click at [43, 285] on div at bounding box center [44, 291] width 13 height 13
click at [44, 308] on div at bounding box center [44, 314] width 13 height 13
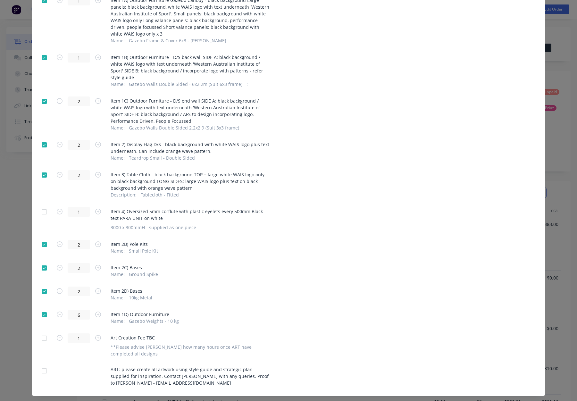
drag, startPoint x: 44, startPoint y: 329, endPoint x: 41, endPoint y: 341, distance: 12.7
click at [43, 332] on div at bounding box center [44, 338] width 13 height 13
click at [42, 365] on div at bounding box center [44, 371] width 13 height 13
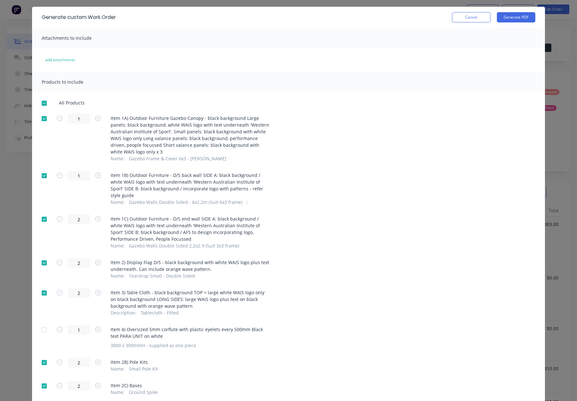
scroll to position [0, 0]
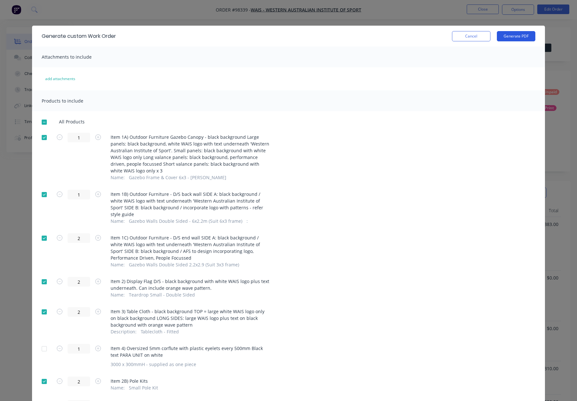
click at [519, 37] on button "Generate PDF" at bounding box center [516, 36] width 38 height 10
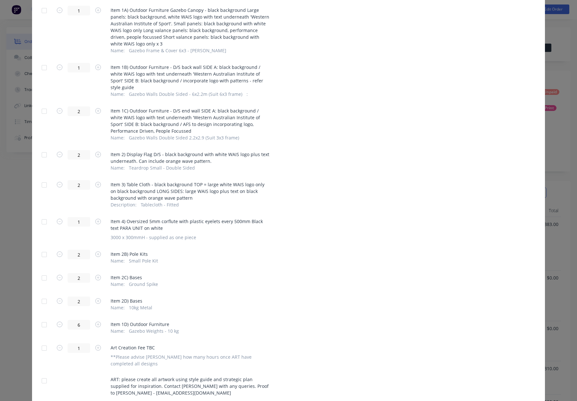
scroll to position [137, 0]
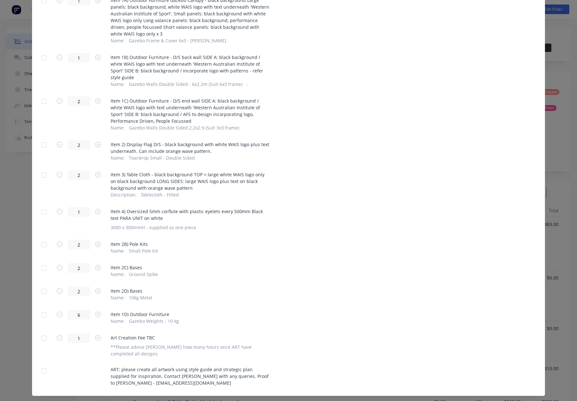
click at [42, 206] on div at bounding box center [44, 212] width 13 height 13
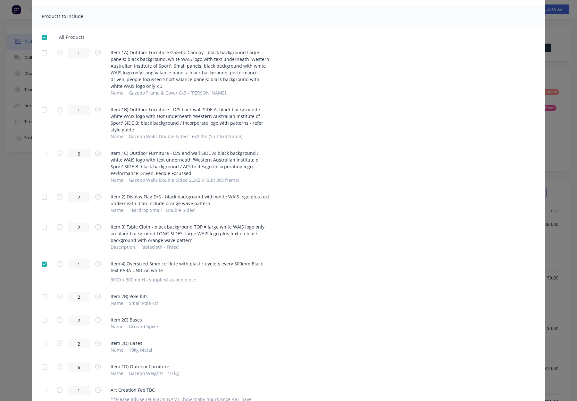
scroll to position [0, 0]
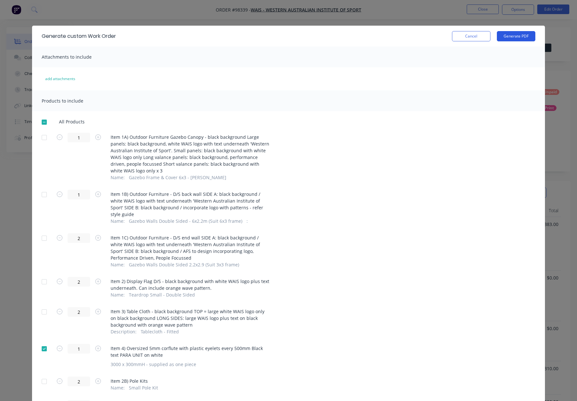
click at [518, 35] on button "Generate PDF" at bounding box center [516, 36] width 38 height 10
drag, startPoint x: 468, startPoint y: 35, endPoint x: 490, endPoint y: 21, distance: 25.9
click at [468, 35] on button "Cancel" at bounding box center [471, 36] width 38 height 10
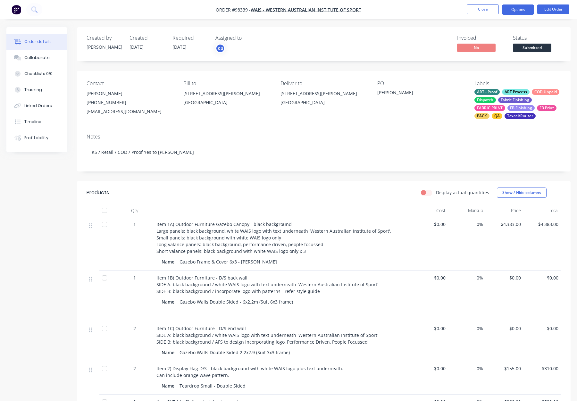
click at [517, 4] on nav "Order #98339 - WAIS - Western Australian Institute of Sport Close Options Edit …" at bounding box center [288, 9] width 577 height 19
click at [516, 6] on button "Options" at bounding box center [518, 9] width 32 height 10
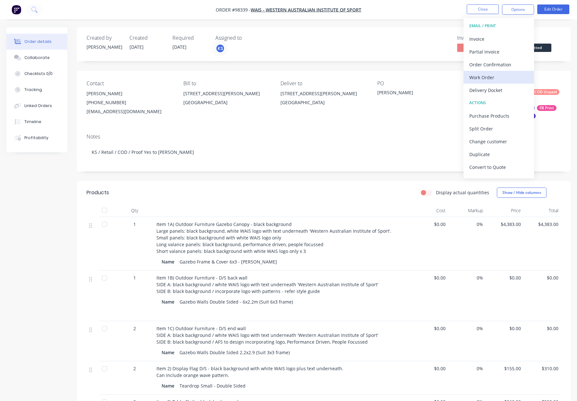
click at [498, 77] on div "Work Order" at bounding box center [498, 77] width 59 height 9
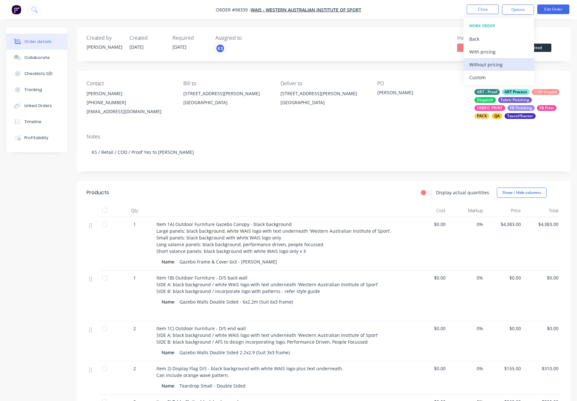
click at [498, 68] on div "Without pricing" at bounding box center [498, 64] width 59 height 9
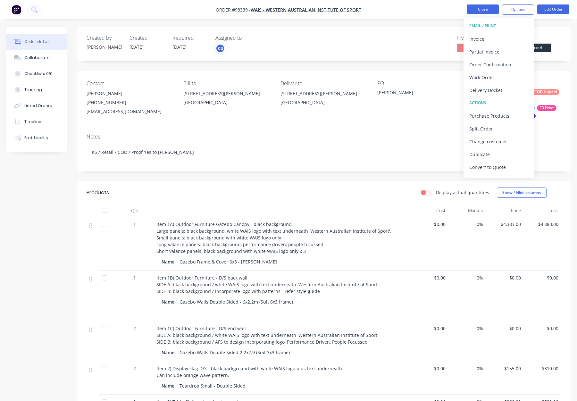
click at [481, 7] on button "Close" at bounding box center [483, 9] width 32 height 10
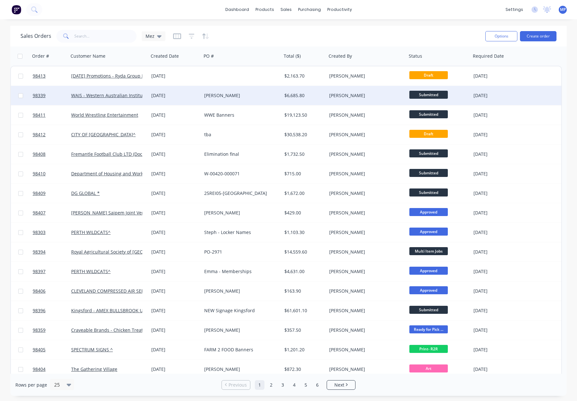
click at [374, 96] on div "[PERSON_NAME]" at bounding box center [364, 95] width 71 height 6
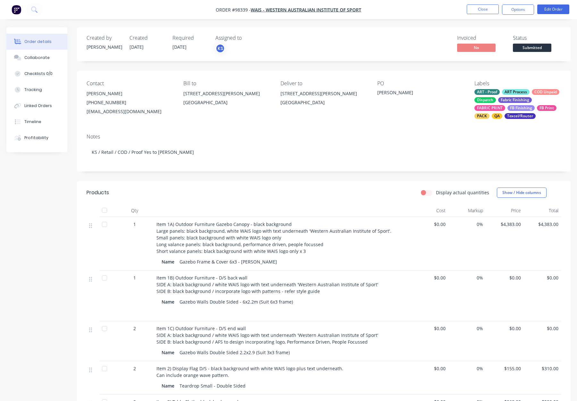
click at [528, 47] on span "Submitted" at bounding box center [532, 48] width 38 height 8
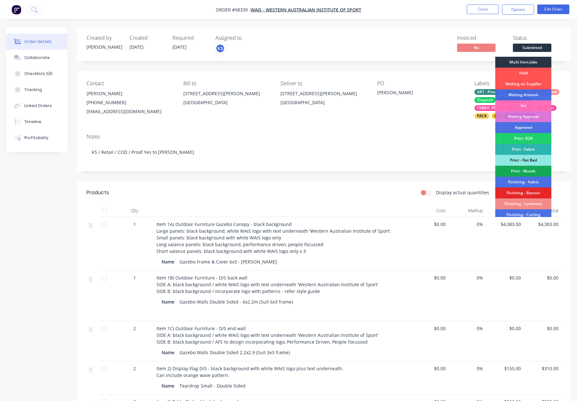
click at [521, 60] on div "Multi Item Jobs" at bounding box center [523, 62] width 56 height 11
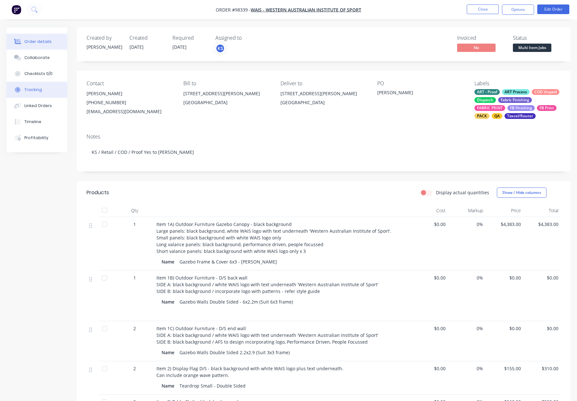
drag, startPoint x: 35, startPoint y: 91, endPoint x: 38, endPoint y: 91, distance: 3.9
click at [35, 91] on div "Tracking" at bounding box center [33, 90] width 18 height 6
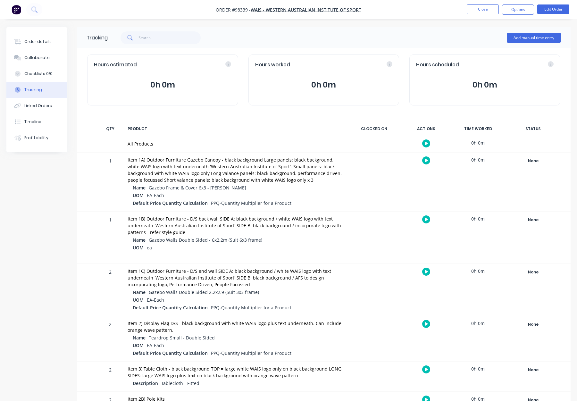
scroll to position [9, 0]
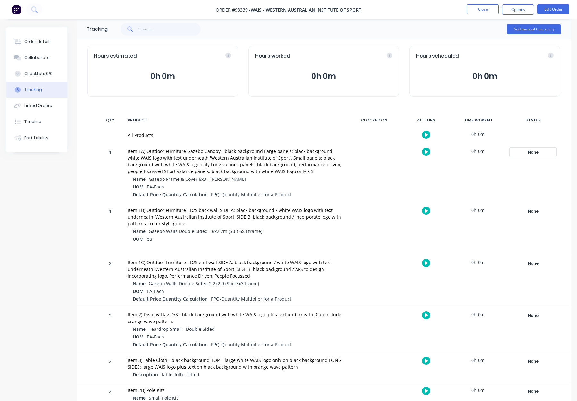
click at [534, 152] on div "None" at bounding box center [533, 152] width 46 height 8
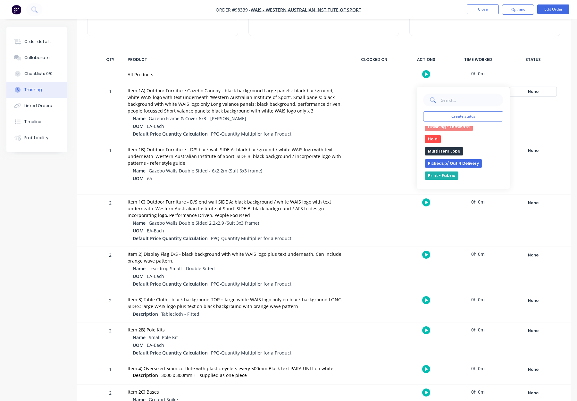
scroll to position [115, 0]
click at [443, 150] on button "Multi Item Jobs" at bounding box center [444, 150] width 38 height 8
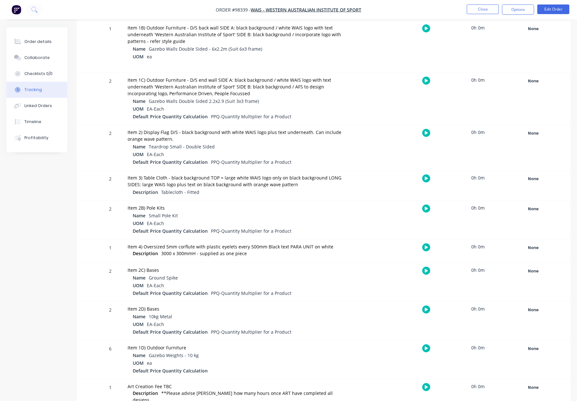
scroll to position [193, 0]
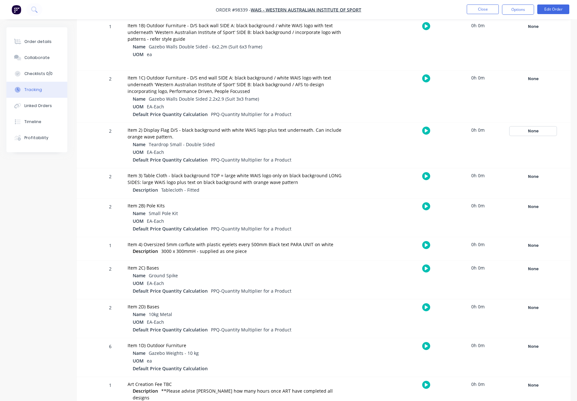
click at [531, 133] on div "None" at bounding box center [533, 131] width 46 height 8
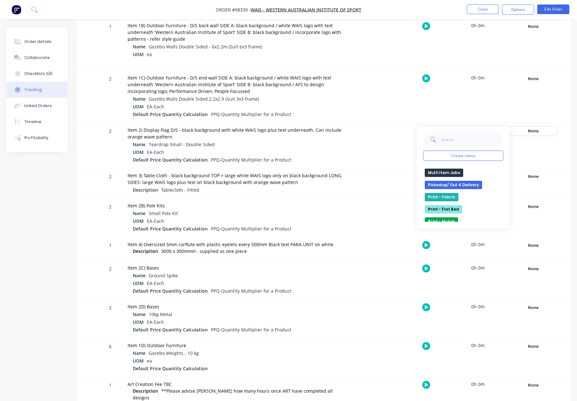
scroll to position [136, 0]
click at [446, 167] on button "Multi Item Jobs" at bounding box center [444, 168] width 38 height 8
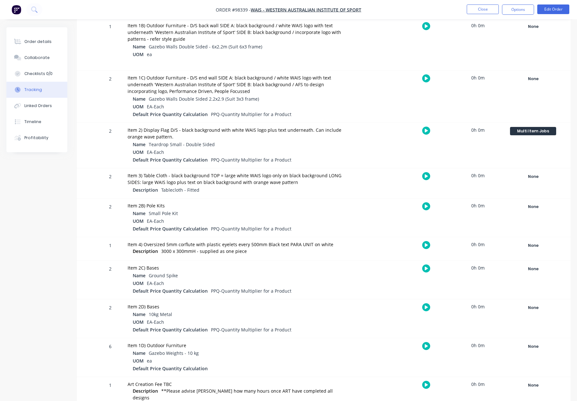
scroll to position [199, 0]
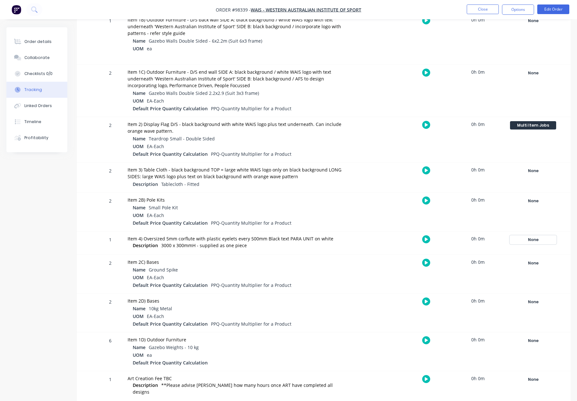
click at [535, 240] on div "None" at bounding box center [533, 240] width 46 height 8
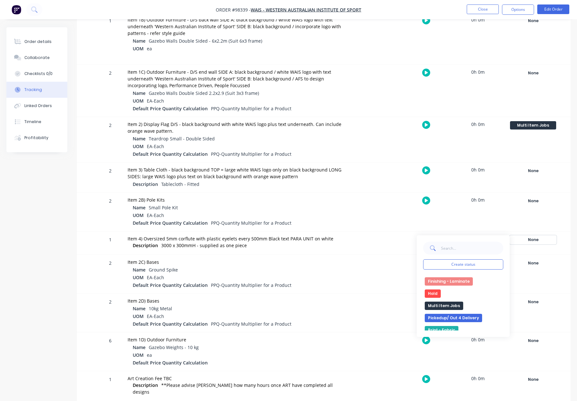
scroll to position [114, 0]
click at [449, 299] on button "Multi Item Jobs" at bounding box center [444, 298] width 38 height 8
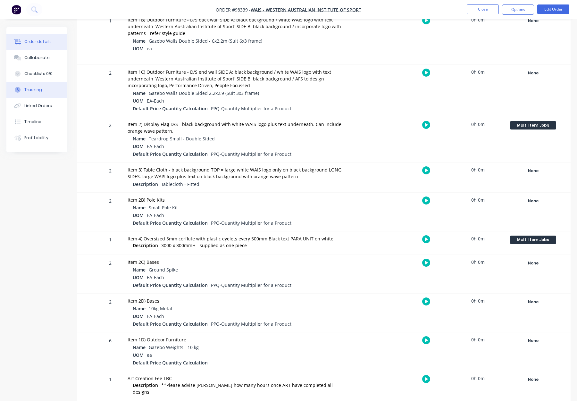
click at [41, 43] on div "Order details" at bounding box center [37, 42] width 27 height 6
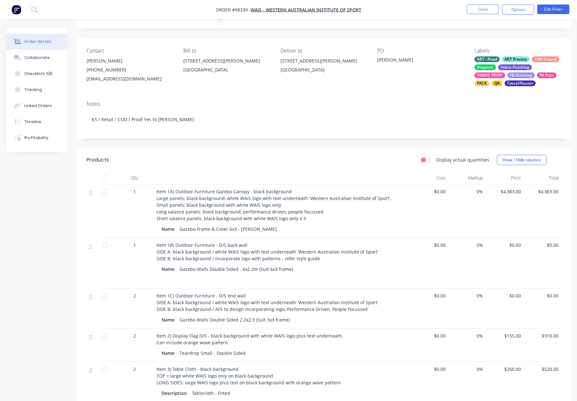
scroll to position [29, 0]
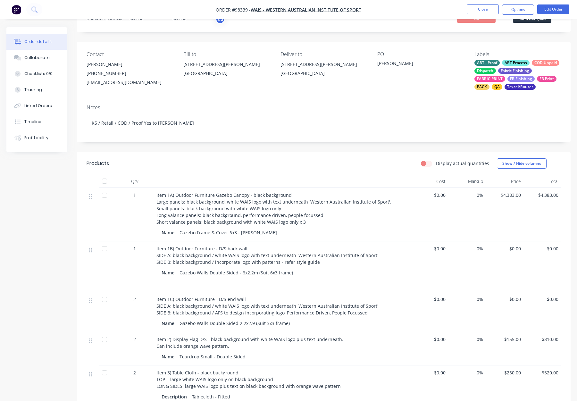
click at [464, 15] on nav "Order #98339 - WAIS - Western Australian Institute of Sport Close Options Edit …" at bounding box center [288, 9] width 577 height 19
click at [482, 11] on button "Close" at bounding box center [483, 9] width 32 height 10
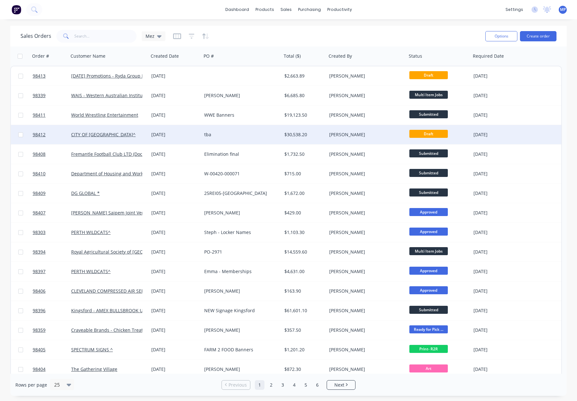
click at [374, 134] on div "[PERSON_NAME]" at bounding box center [364, 134] width 71 height 6
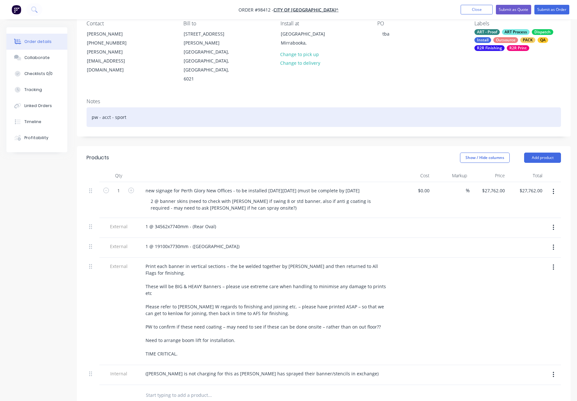
scroll to position [65, 0]
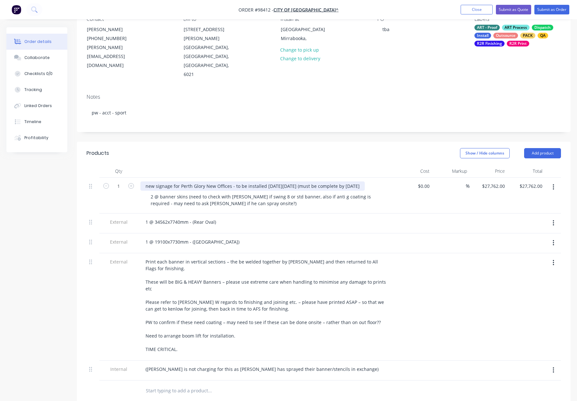
drag, startPoint x: 149, startPoint y: 158, endPoint x: 156, endPoint y: 160, distance: 7.2
click at [149, 181] on div "new signage for Perth Glory New Offices - to be installed [DATE][DATE] (must be…" at bounding box center [252, 185] width 224 height 9
click at [233, 142] on header "Products Show / Hide columns Add product" at bounding box center [324, 153] width 494 height 23
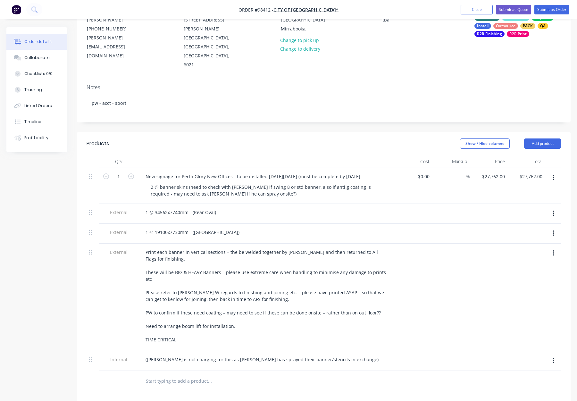
scroll to position [76, 0]
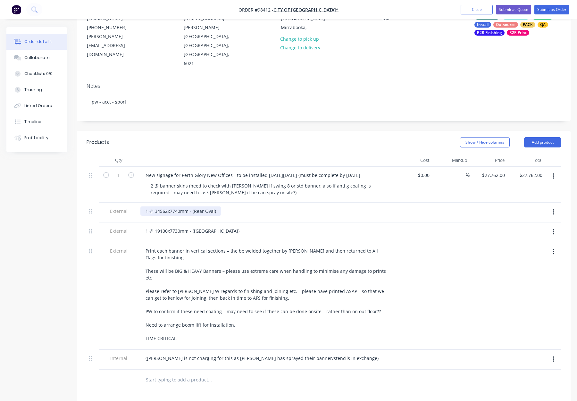
click at [167, 206] on div "1 @ 34562x7740mm - (Rear Oval)" at bounding box center [180, 210] width 81 height 9
click at [170, 206] on div "1 @ 34562 x7740mm - (Rear Oval)" at bounding box center [181, 210] width 82 height 9
click at [167, 226] on div "1 @ 19100x7730mm - ([GEOGRAPHIC_DATA])" at bounding box center [192, 230] width 104 height 9
drag, startPoint x: 172, startPoint y: 211, endPoint x: 175, endPoint y: 216, distance: 6.7
click at [172, 226] on div "1 @ 19100 x7730mm - ([GEOGRAPHIC_DATA])" at bounding box center [192, 230] width 105 height 9
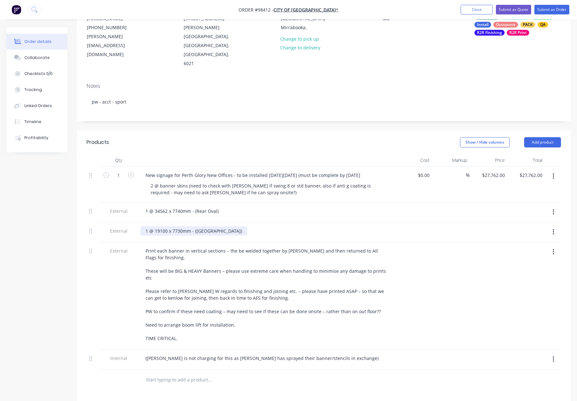
click at [155, 226] on div "1 @ 19100 x 7730mm - ([GEOGRAPHIC_DATA])" at bounding box center [193, 230] width 107 height 9
click at [154, 206] on div "1 @ 34562 x 7740mm - (Rear Oval)" at bounding box center [181, 210] width 83 height 9
click at [128, 167] on div "1" at bounding box center [118, 185] width 38 height 36
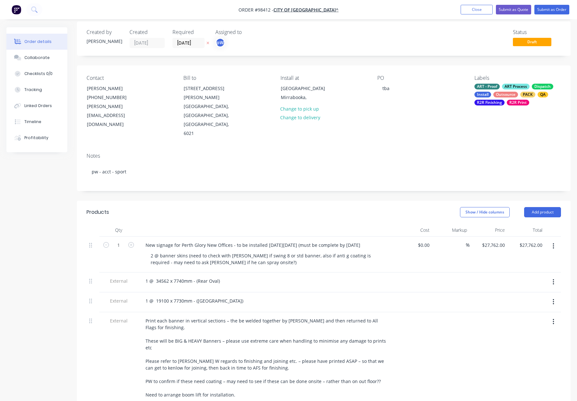
scroll to position [0, 0]
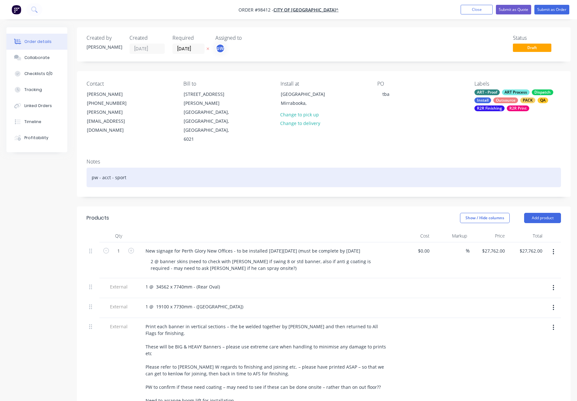
click at [256, 168] on div "pw - acct - sport" at bounding box center [324, 178] width 475 height 20
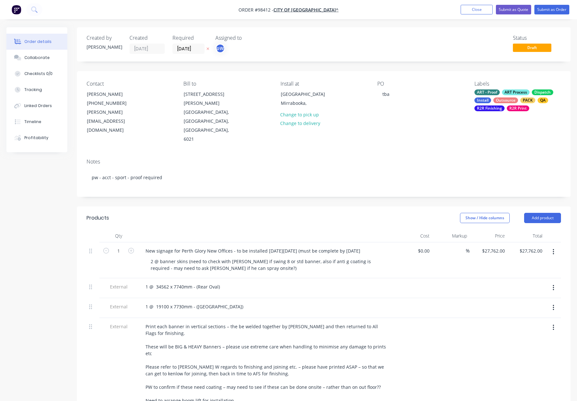
click at [434, 103] on div "PO tba" at bounding box center [420, 112] width 87 height 63
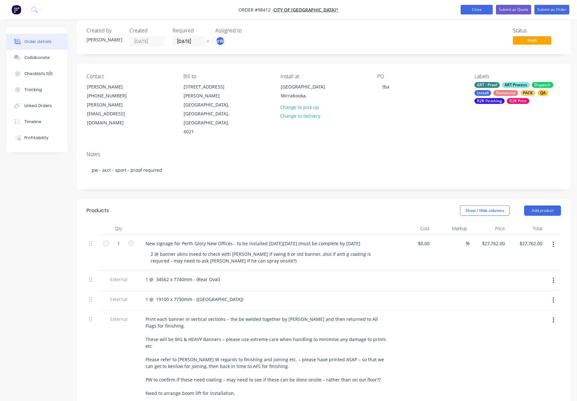
click at [468, 10] on button "Close" at bounding box center [477, 10] width 32 height 10
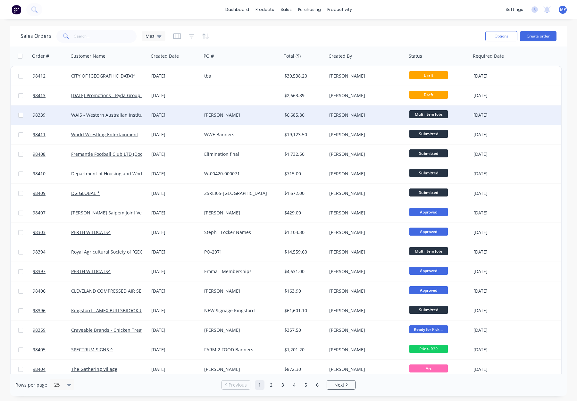
click at [353, 113] on div "[PERSON_NAME]" at bounding box center [364, 115] width 71 height 6
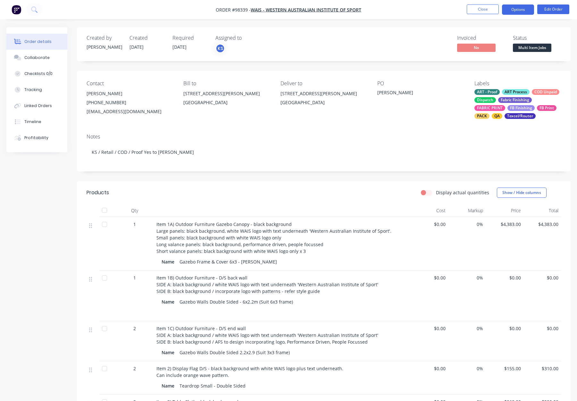
click at [510, 6] on button "Options" at bounding box center [518, 9] width 32 height 10
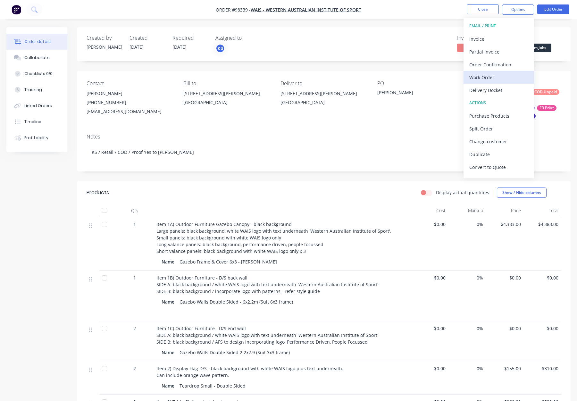
click at [506, 75] on div "Work Order" at bounding box center [498, 77] width 59 height 9
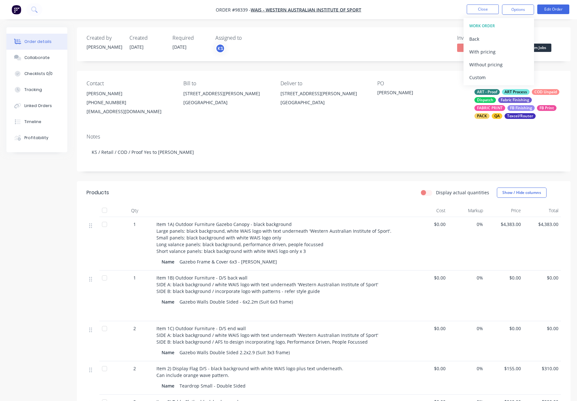
click at [506, 75] on div "Custom" at bounding box center [498, 77] width 59 height 9
click at [506, 67] on div "Without pricing" at bounding box center [498, 64] width 59 height 9
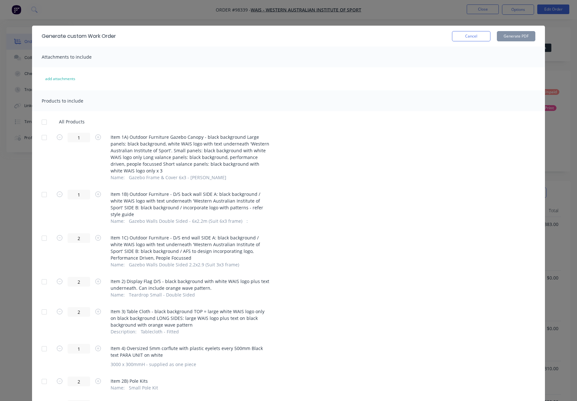
click at [46, 139] on div at bounding box center [44, 137] width 13 height 13
drag, startPoint x: 44, startPoint y: 195, endPoint x: 45, endPoint y: 216, distance: 21.8
click at [44, 195] on div at bounding box center [44, 194] width 13 height 13
click at [45, 232] on div at bounding box center [44, 238] width 13 height 13
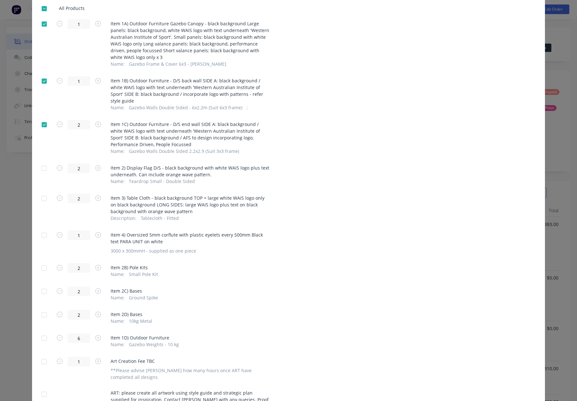
scroll to position [137, 0]
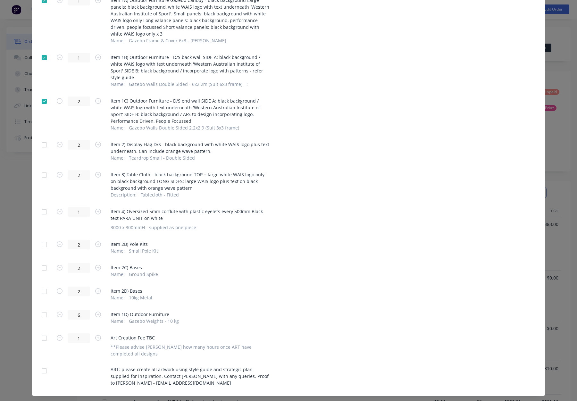
click at [42, 309] on div at bounding box center [44, 314] width 13 height 13
drag, startPoint x: 45, startPoint y: 329, endPoint x: 47, endPoint y: 343, distance: 15.0
click at [45, 332] on div at bounding box center [44, 338] width 13 height 13
drag, startPoint x: 43, startPoint y: 357, endPoint x: 51, endPoint y: 357, distance: 8.4
click at [43, 365] on div at bounding box center [44, 371] width 13 height 13
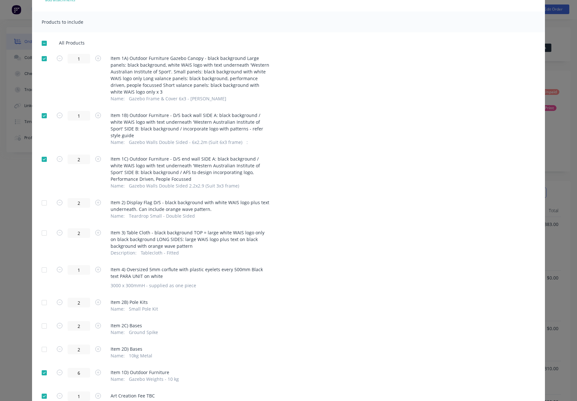
scroll to position [0, 0]
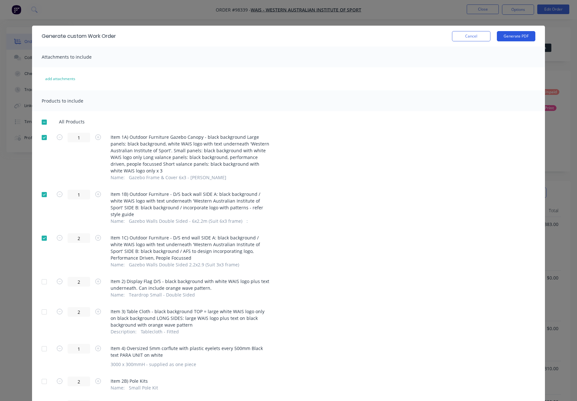
click at [517, 32] on button "Generate PDF" at bounding box center [516, 36] width 38 height 10
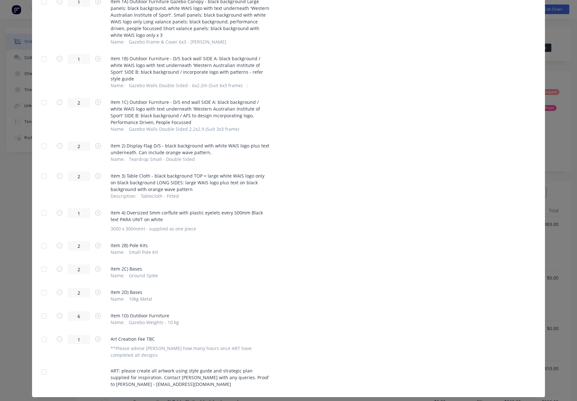
scroll to position [137, 0]
click at [41, 139] on div at bounding box center [44, 145] width 13 height 13
drag, startPoint x: 44, startPoint y: 168, endPoint x: 42, endPoint y: 176, distance: 8.1
click at [44, 169] on div at bounding box center [44, 175] width 13 height 13
click at [45, 238] on div at bounding box center [44, 244] width 13 height 13
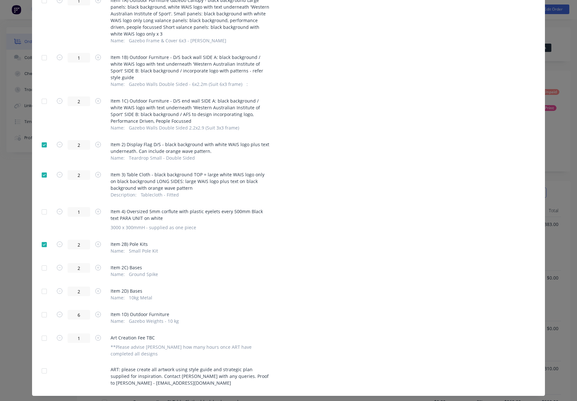
click at [46, 263] on div at bounding box center [44, 268] width 13 height 13
click at [43, 285] on div at bounding box center [44, 291] width 13 height 13
drag, startPoint x: 45, startPoint y: 329, endPoint x: 46, endPoint y: 336, distance: 7.1
click at [45, 332] on div at bounding box center [44, 338] width 13 height 13
click at [43, 365] on div at bounding box center [44, 371] width 13 height 13
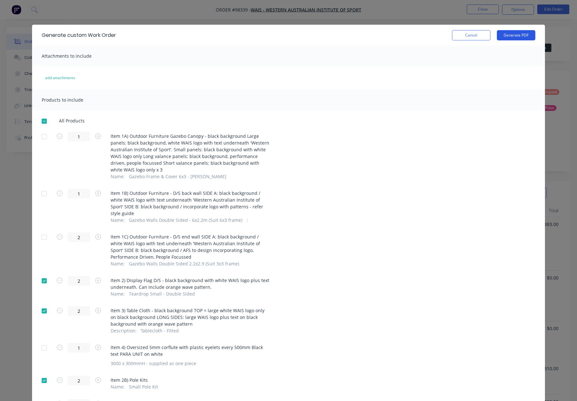
scroll to position [0, 0]
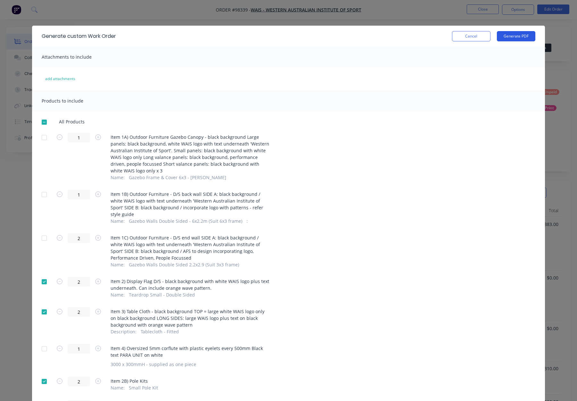
click at [508, 38] on button "Generate PDF" at bounding box center [516, 36] width 38 height 10
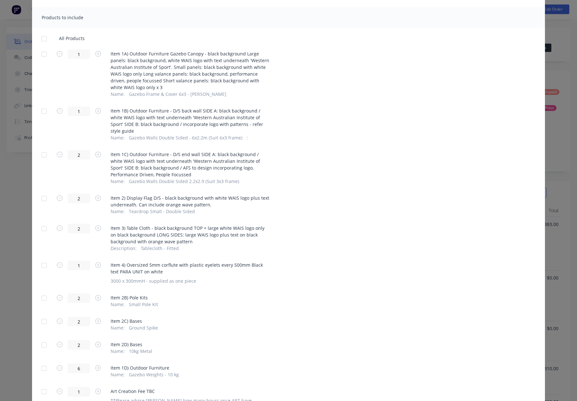
scroll to position [137, 0]
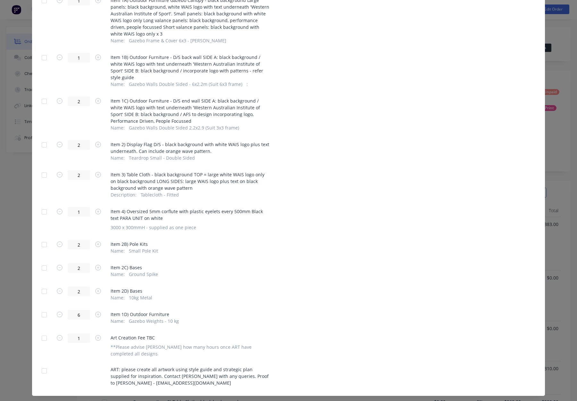
click at [45, 206] on div at bounding box center [44, 212] width 13 height 13
drag, startPoint x: 46, startPoint y: 333, endPoint x: 43, endPoint y: 339, distance: 6.3
click at [46, 333] on div at bounding box center [44, 338] width 13 height 13
drag, startPoint x: 45, startPoint y: 359, endPoint x: 72, endPoint y: 352, distance: 27.5
click at [45, 365] on div at bounding box center [44, 371] width 13 height 13
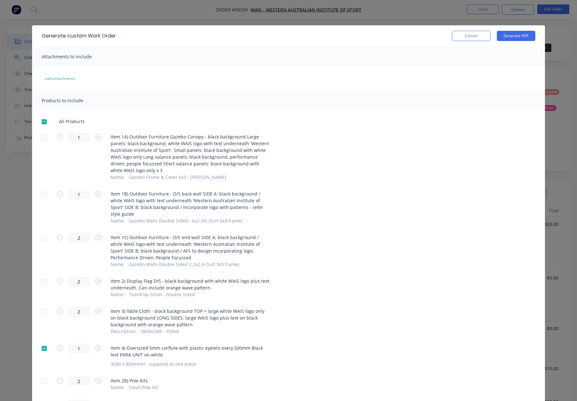
scroll to position [0, 0]
click at [473, 36] on button "Cancel" at bounding box center [471, 36] width 38 height 10
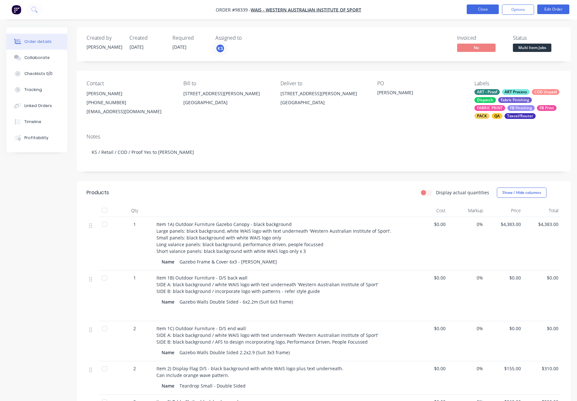
click at [482, 9] on button "Close" at bounding box center [483, 9] width 32 height 10
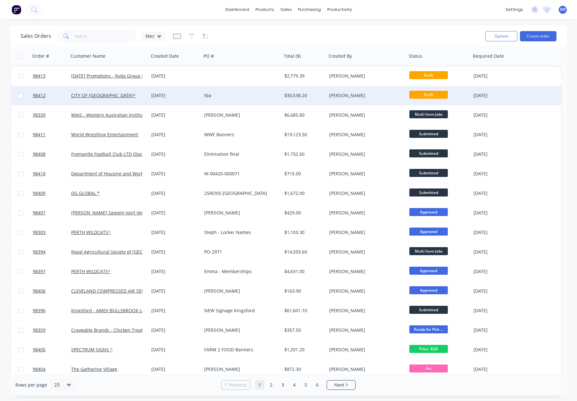
click at [374, 95] on div "[PERSON_NAME]" at bounding box center [364, 95] width 71 height 6
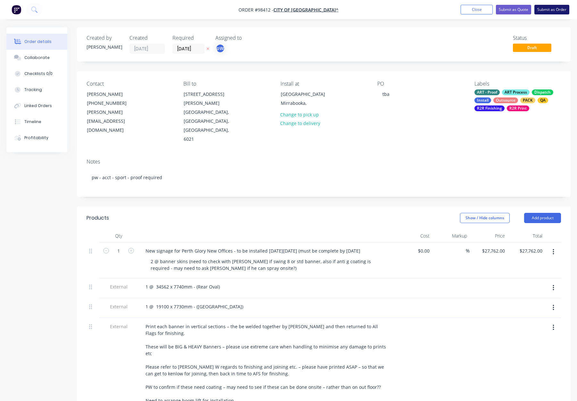
click at [547, 9] on button "Submit as Order" at bounding box center [551, 10] width 35 height 10
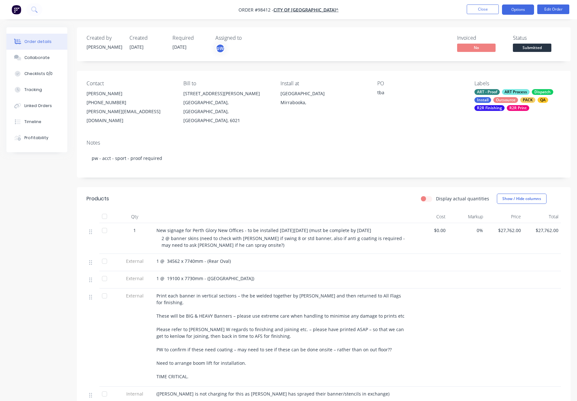
click at [515, 7] on button "Options" at bounding box center [518, 9] width 32 height 10
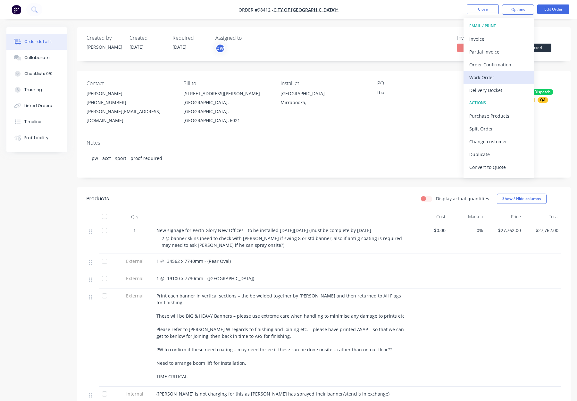
click at [478, 78] on div "Work Order" at bounding box center [498, 77] width 59 height 9
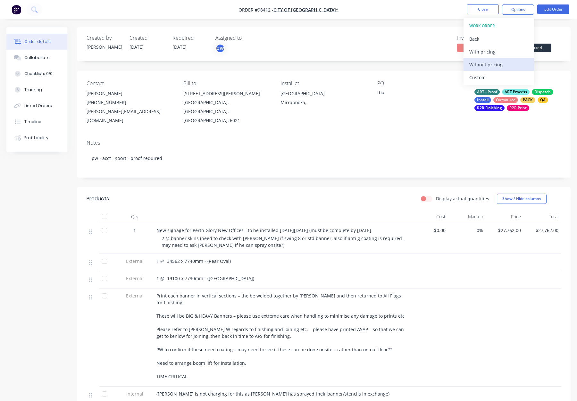
click at [491, 63] on div "Without pricing" at bounding box center [498, 64] width 59 height 9
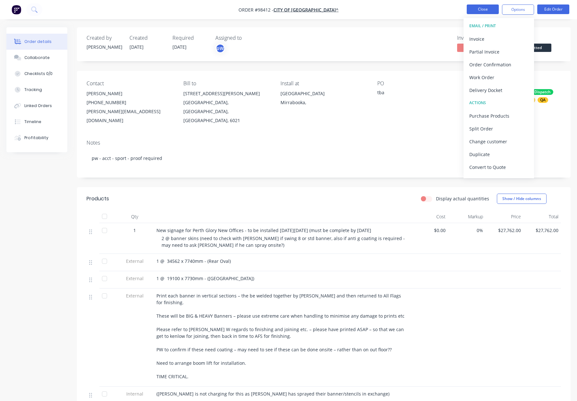
click at [469, 13] on button "Close" at bounding box center [483, 9] width 32 height 10
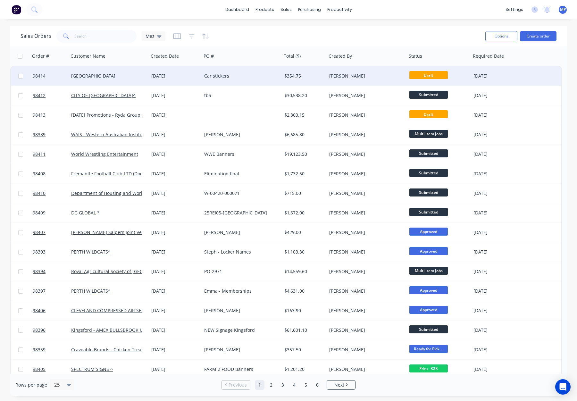
click at [351, 74] on div "[PERSON_NAME]" at bounding box center [364, 76] width 71 height 6
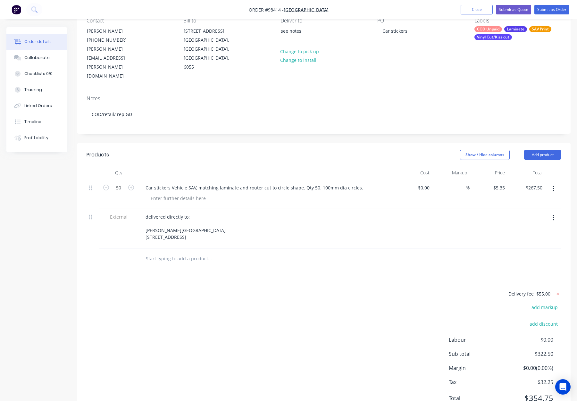
scroll to position [65, 0]
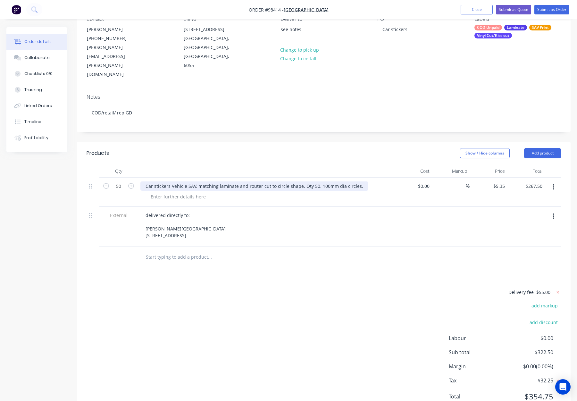
click at [170, 181] on div "Car stickers Vehicle SAV, matching laminate and router cut to circle shape. Qty…" at bounding box center [254, 185] width 228 height 9
drag, startPoint x: 199, startPoint y: 159, endPoint x: 204, endPoint y: 160, distance: 5.3
click at [199, 181] on div "Car stickers - Vehicle SAV, matching laminate and router cut to circle shape. Q…" at bounding box center [255, 185] width 231 height 9
drag, startPoint x: 321, startPoint y: 159, endPoint x: 362, endPoint y: 161, distance: 40.8
click at [362, 181] on div "Car stickers - Vehicle SAV - matching laminate and router cut to circle shape. …" at bounding box center [256, 185] width 233 height 9
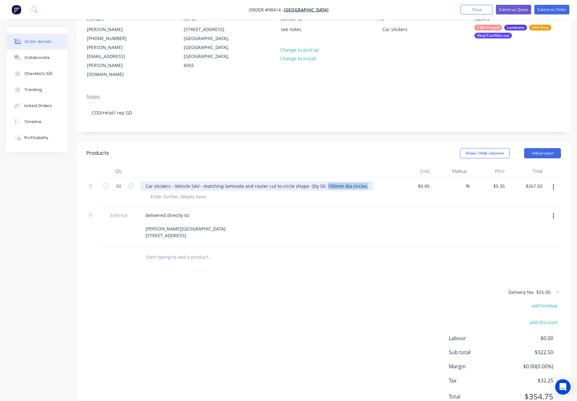
copy div "100mm dia circles."
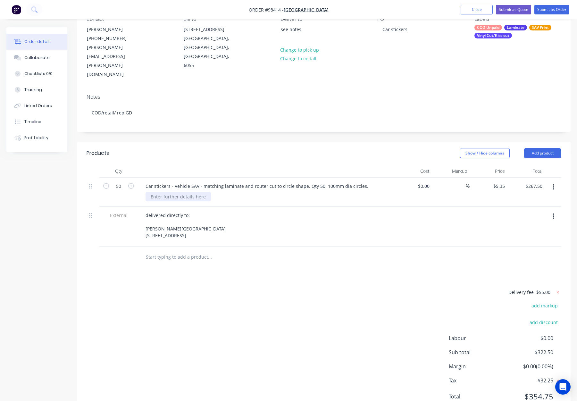
click at [178, 192] on div at bounding box center [178, 196] width 65 height 9
paste div
drag, startPoint x: 344, startPoint y: 159, endPoint x: 368, endPoint y: 159, distance: 24.4
click at [368, 181] on div "Car stickers - Vehicle SAV - matching laminate and router cut to circle shape. …" at bounding box center [265, 185] width 251 height 9
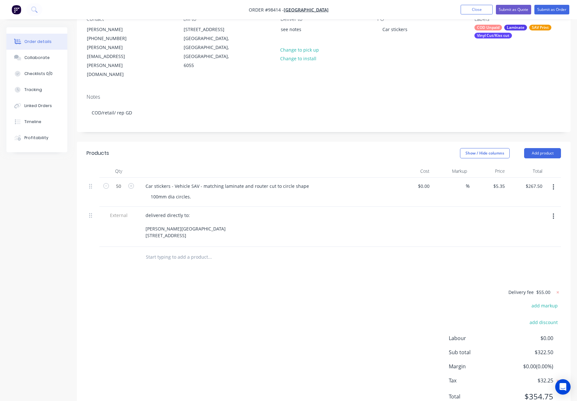
click at [307, 148] on div "Show / Hide columns Add product" at bounding box center [375, 153] width 374 height 10
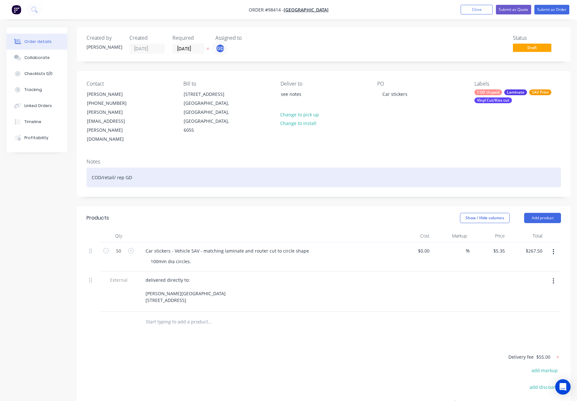
drag, startPoint x: 197, startPoint y: 153, endPoint x: 204, endPoint y: 153, distance: 7.1
click at [197, 168] on div "COD/retail/ rep GD" at bounding box center [324, 178] width 475 height 20
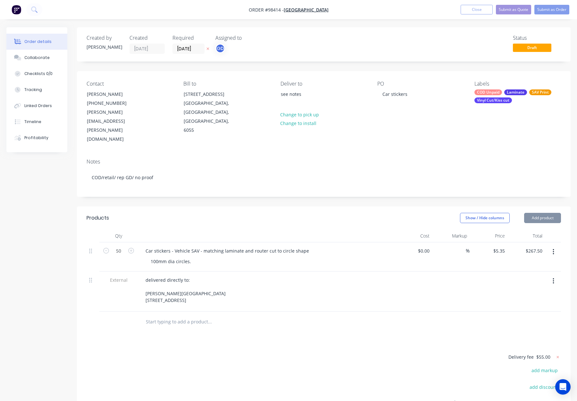
click at [212, 174] on div "Created by Gino Created 01/09/25 Required 05/09/25 Assigned to GD Status Draft …" at bounding box center [324, 255] width 494 height 456
click at [502, 91] on div "COD Unpaid Laminate SAV Print Vinyl Cut/Kiss cut" at bounding box center [518, 96] width 87 height 14
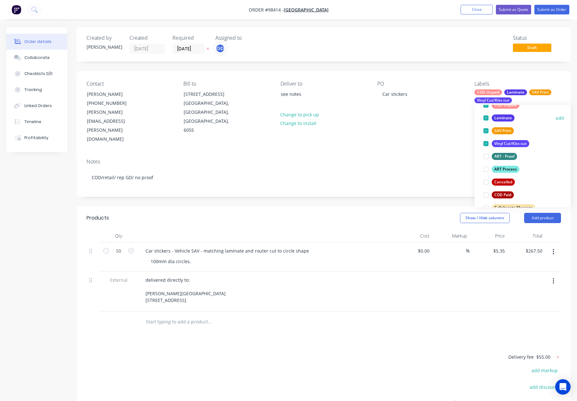
scroll to position [51, 0]
click at [511, 170] on div "ART Process" at bounding box center [506, 168] width 28 height 7
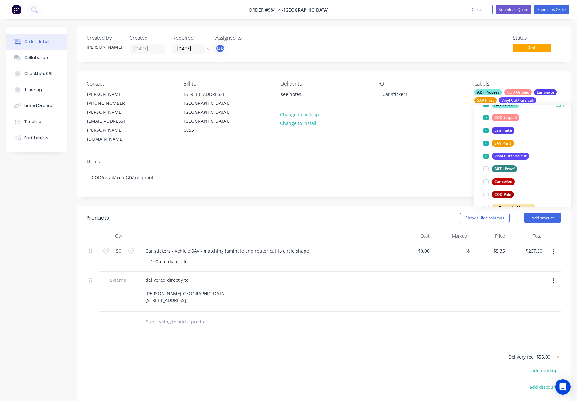
scroll to position [0, 0]
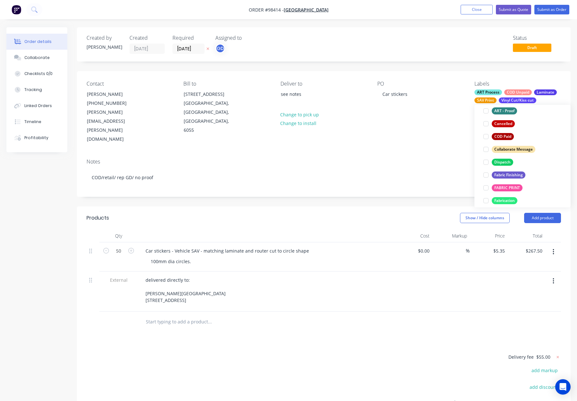
drag, startPoint x: 502, startPoint y: 164, endPoint x: 516, endPoint y: 154, distance: 16.7
click at [503, 163] on div "Dispatch" at bounding box center [502, 162] width 21 height 7
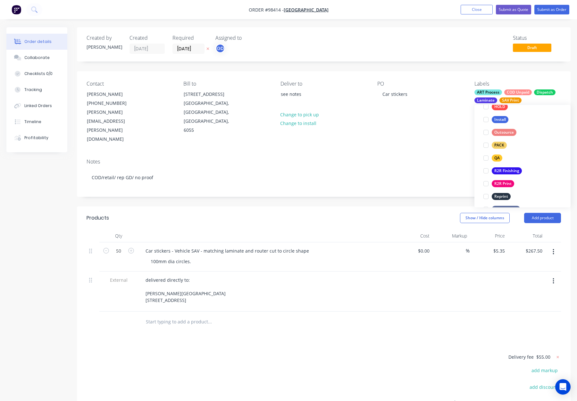
drag, startPoint x: 503, startPoint y: 146, endPoint x: 513, endPoint y: 144, distance: 9.5
click at [503, 146] on div "PACK" at bounding box center [499, 145] width 15 height 7
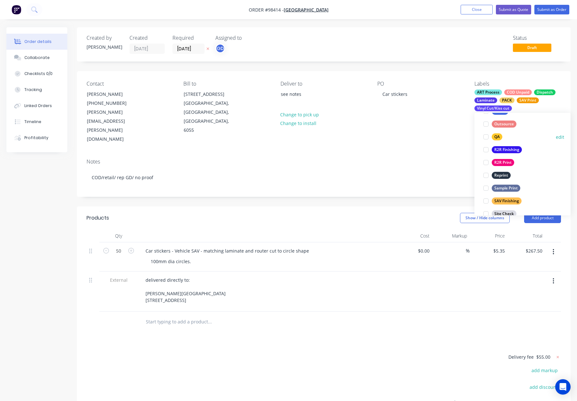
click at [497, 136] on div "QA" at bounding box center [497, 136] width 11 height 7
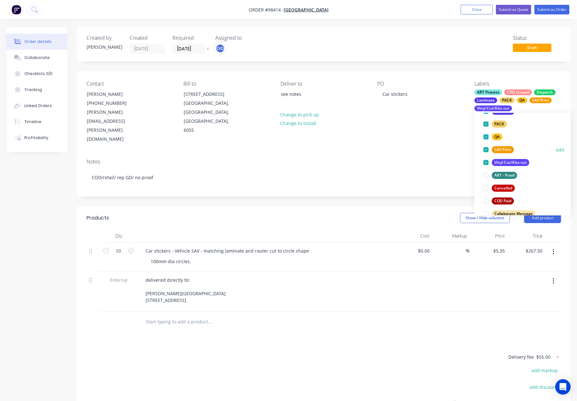
scroll to position [308, 0]
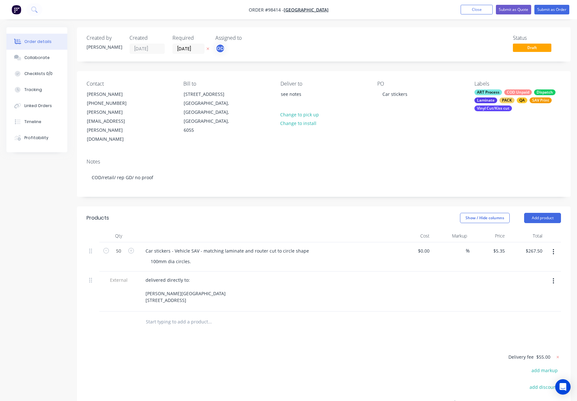
click at [398, 172] on div "Created by Gino Created 01/09/25 Required 05/09/25 Assigned to GD Status Draft …" at bounding box center [324, 255] width 494 height 456
click at [501, 102] on div "PACK" at bounding box center [507, 100] width 15 height 6
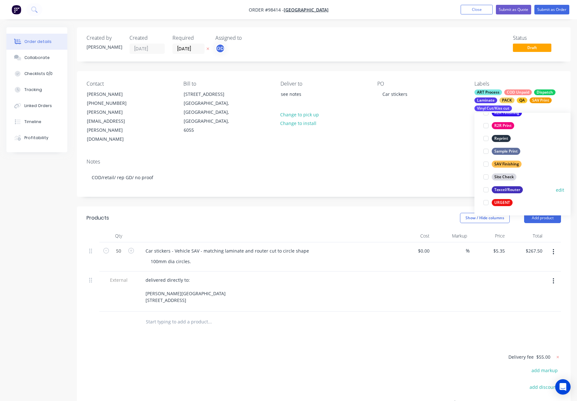
click at [508, 188] on div "Texcel/Router" at bounding box center [507, 189] width 31 height 7
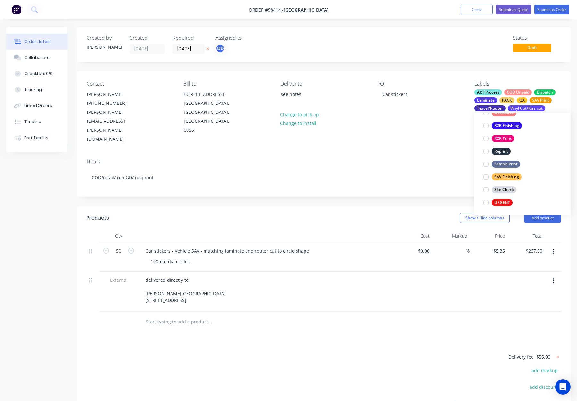
scroll to position [64, 0]
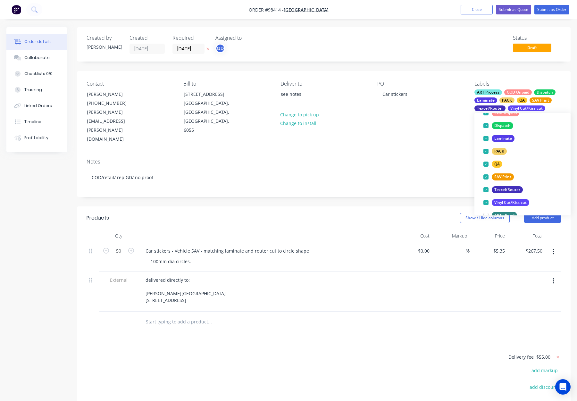
click at [443, 154] on div "Notes COD/retail/ rep GD/ no proof" at bounding box center [324, 175] width 494 height 43
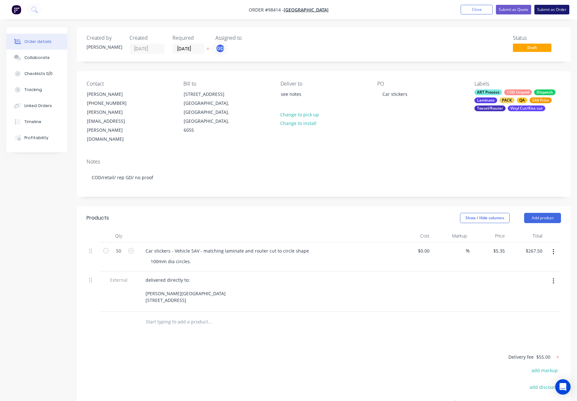
click at [552, 14] on button "Submit as Order" at bounding box center [551, 10] width 35 height 10
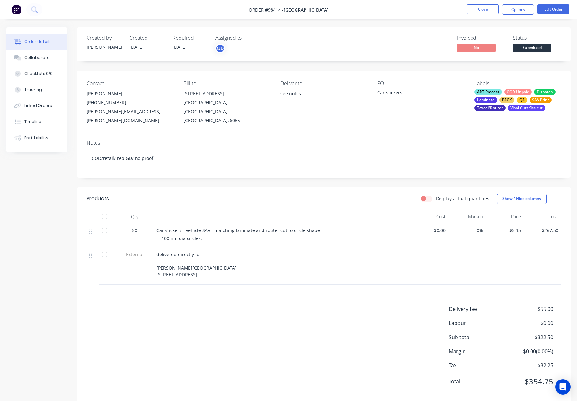
drag, startPoint x: 518, startPoint y: 11, endPoint x: 517, endPoint y: 17, distance: 6.8
click at [518, 11] on button "Options" at bounding box center [518, 9] width 32 height 10
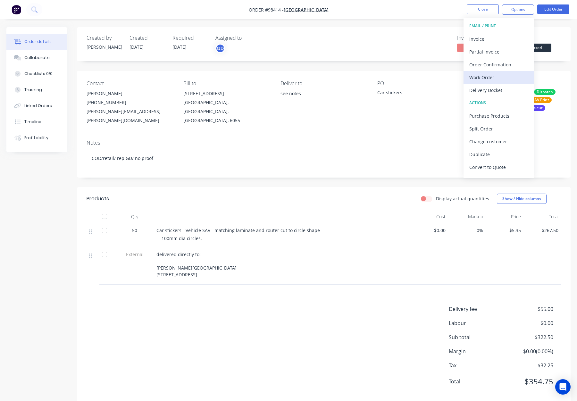
click at [506, 76] on div "Work Order" at bounding box center [498, 77] width 59 height 9
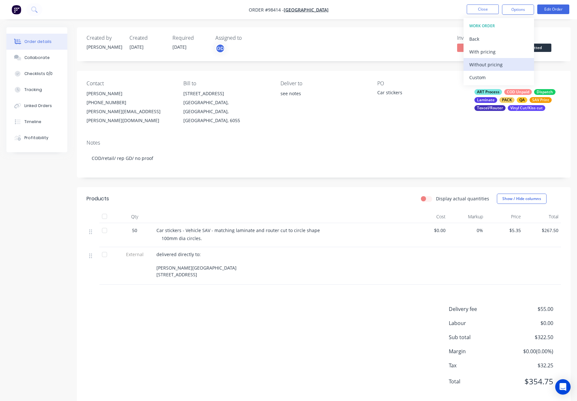
click at [501, 65] on div "Without pricing" at bounding box center [498, 64] width 59 height 9
click at [483, 9] on button "Close" at bounding box center [483, 9] width 32 height 10
